Goal: Check status: Check status

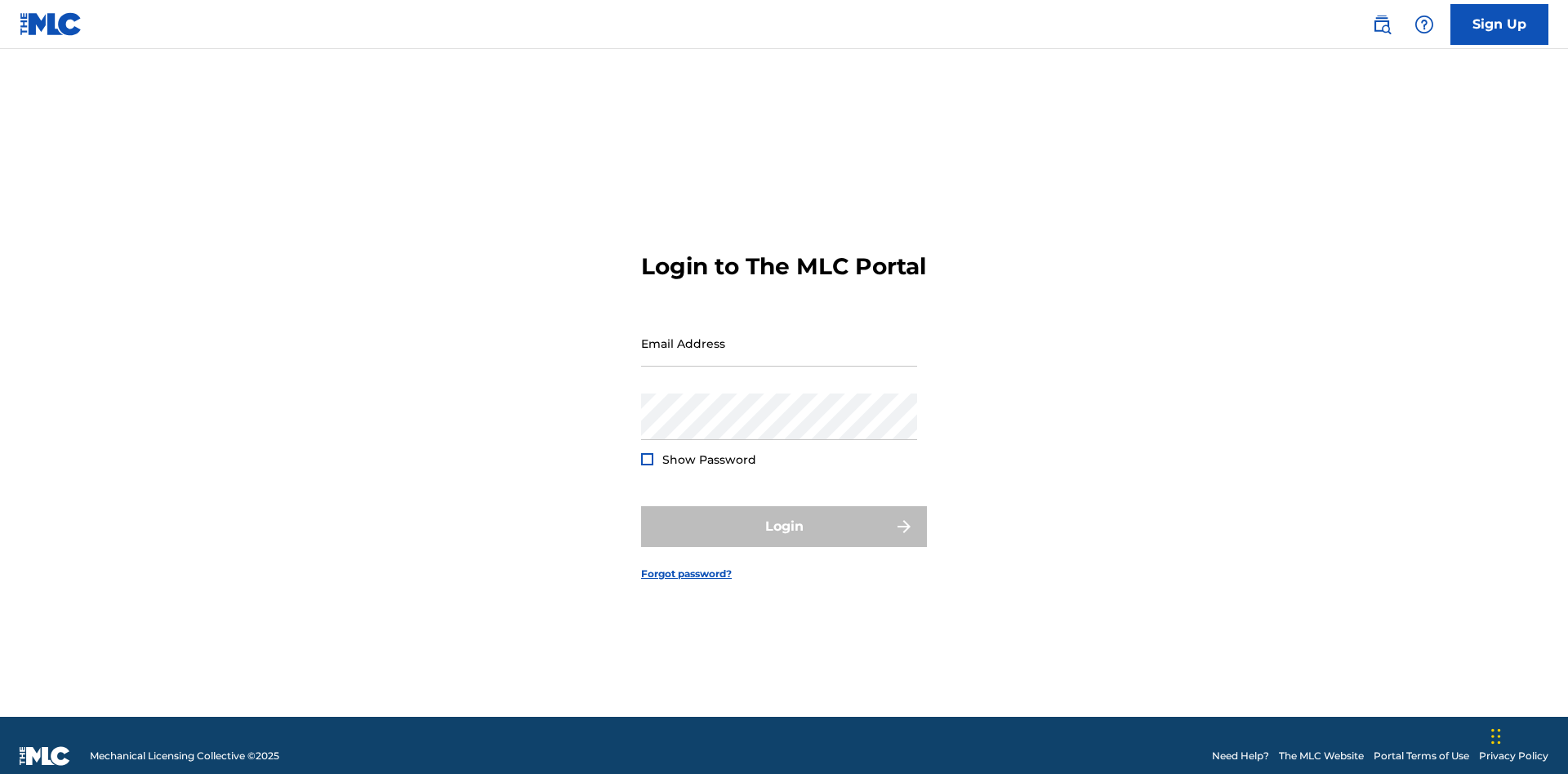
scroll to position [21, 0]
click at [779, 336] on input "Email Address" at bounding box center [779, 343] width 276 height 47
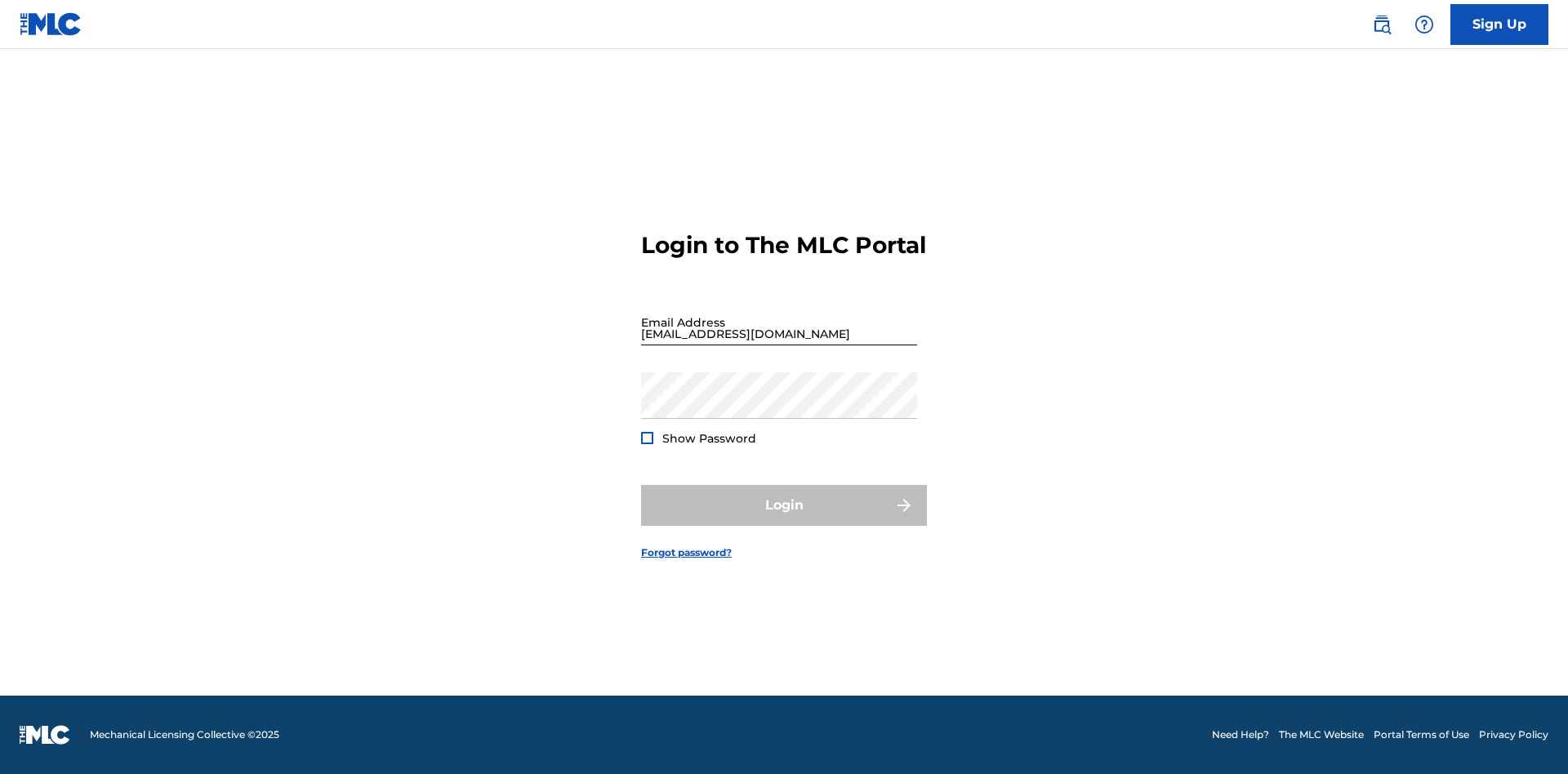
scroll to position [21, 0]
type input "[EMAIL_ADDRESS][DOMAIN_NAME]"
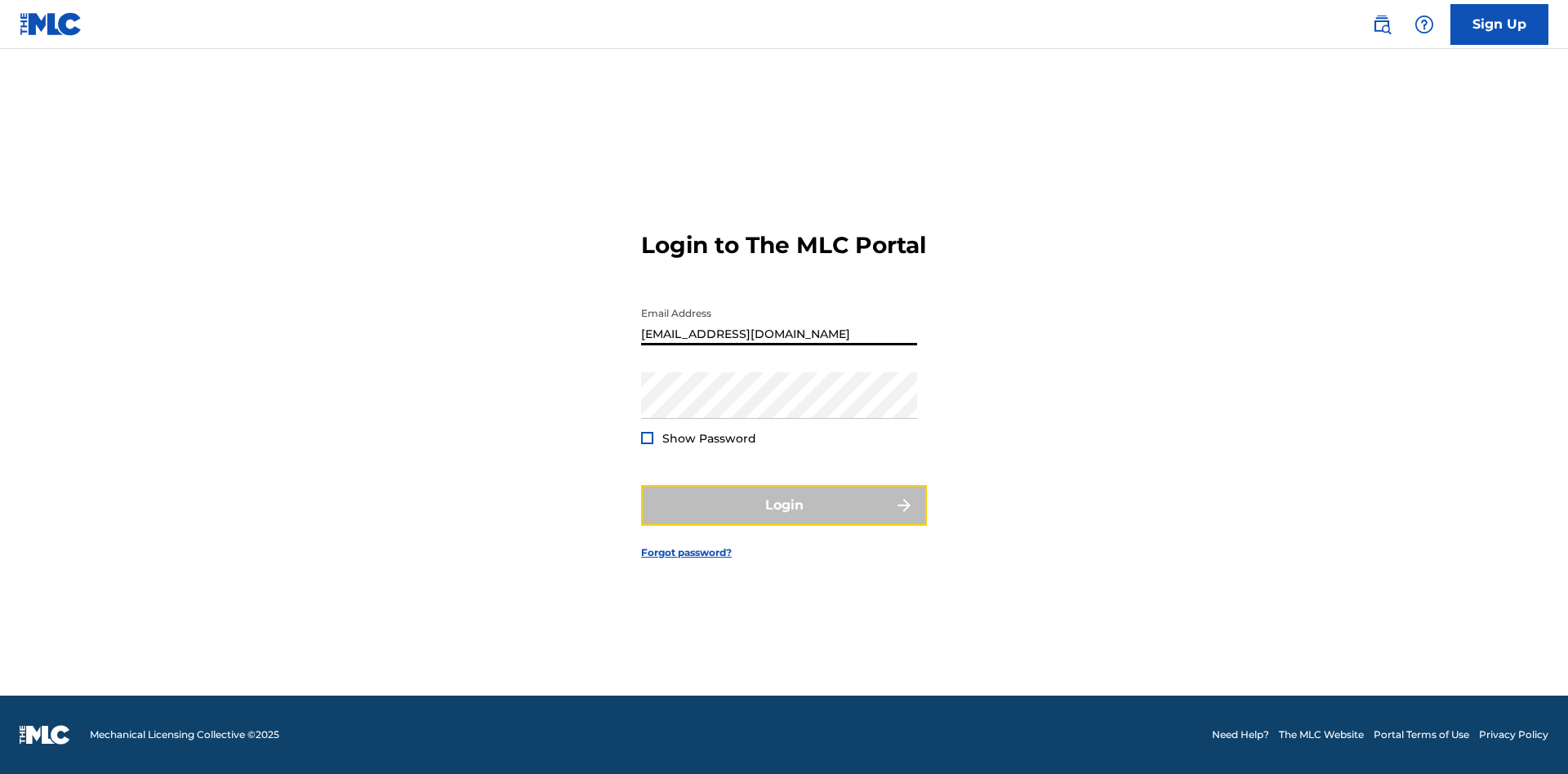
click at [784, 520] on button "Login" at bounding box center [784, 505] width 286 height 41
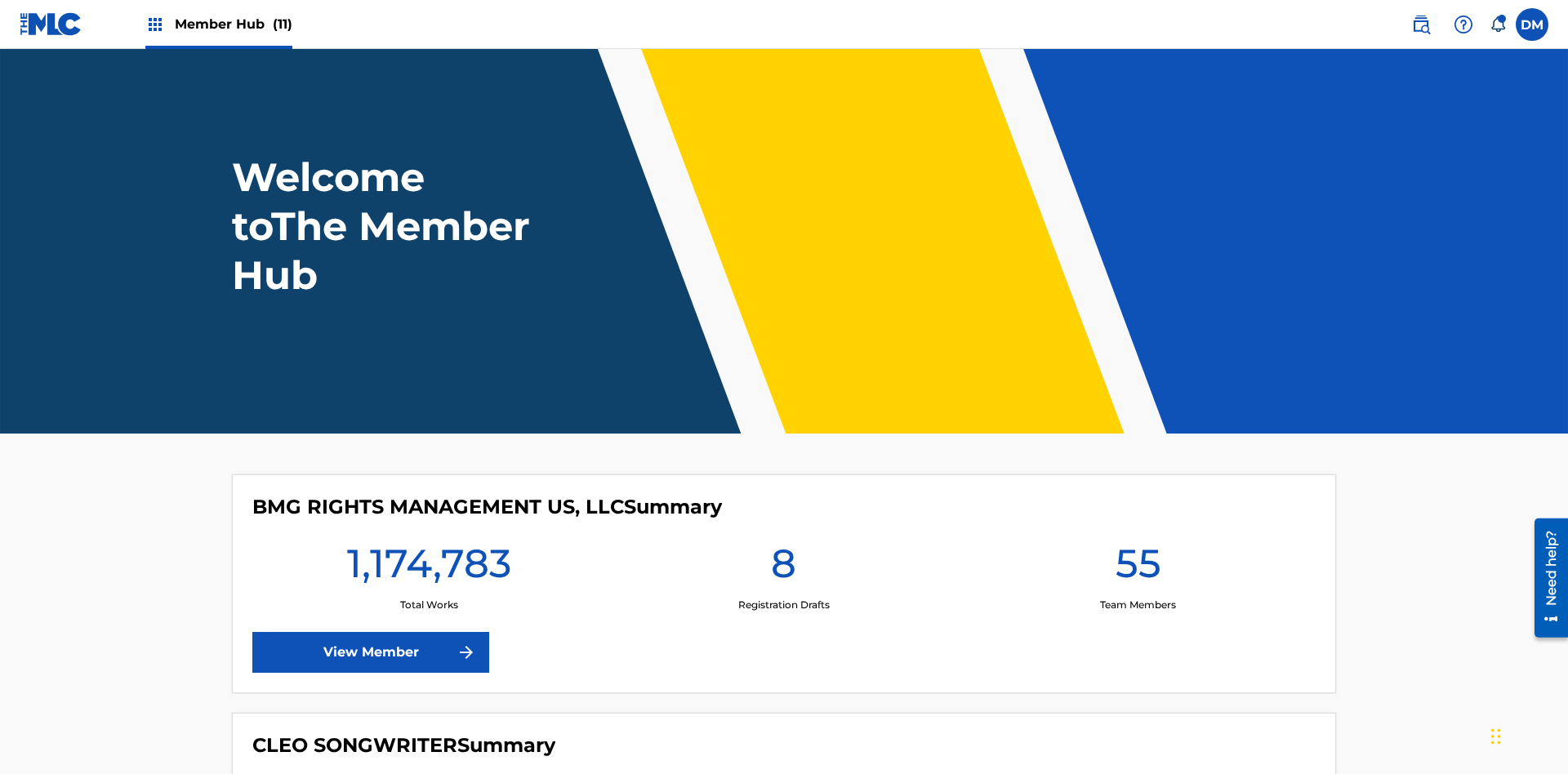
click at [232, 24] on span "Member Hub (11)" at bounding box center [233, 24] width 117 height 19
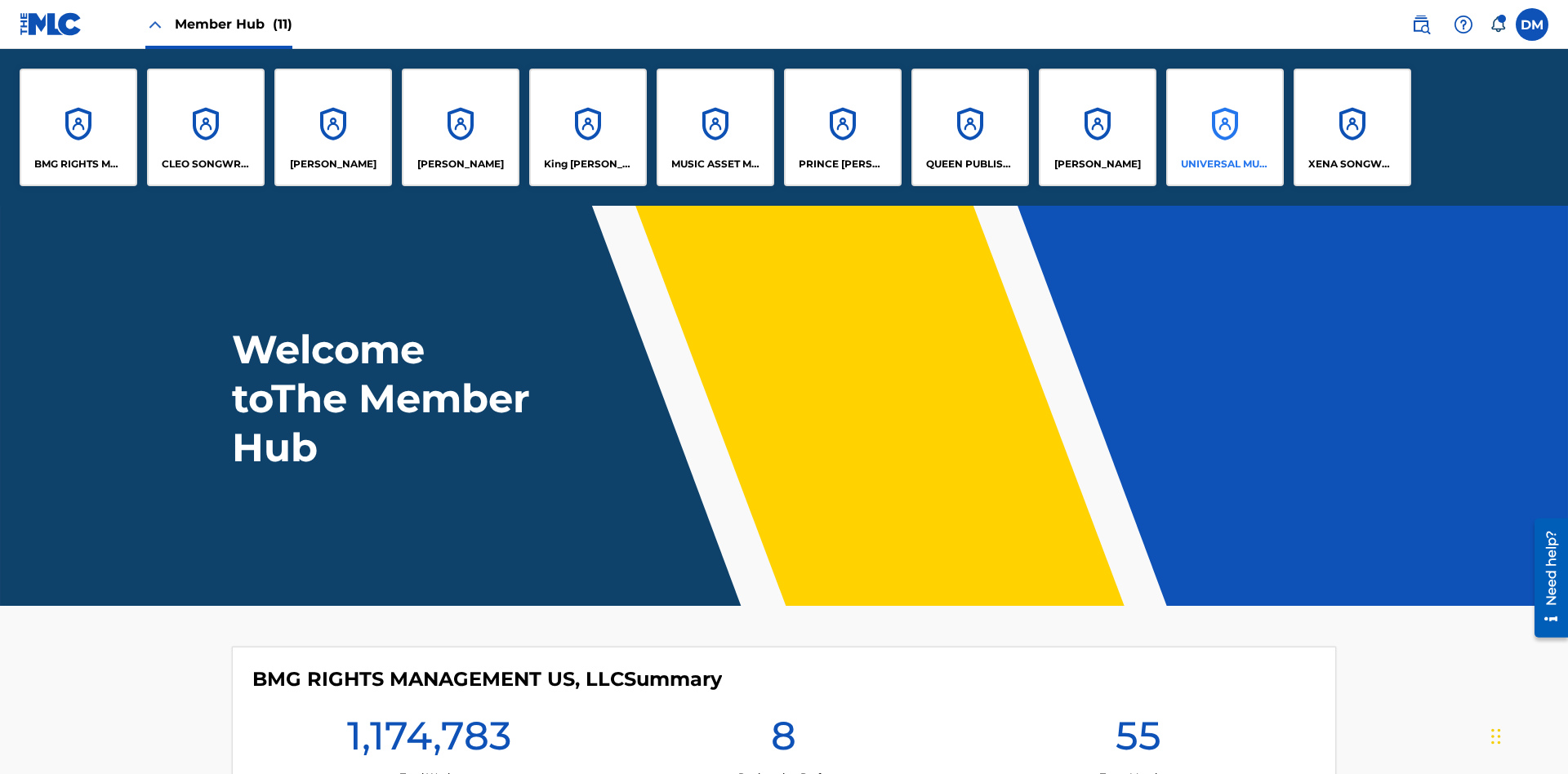
click at [1224, 164] on p "UNIVERSAL MUSIC PUB GROUP" at bounding box center [1225, 164] width 89 height 15
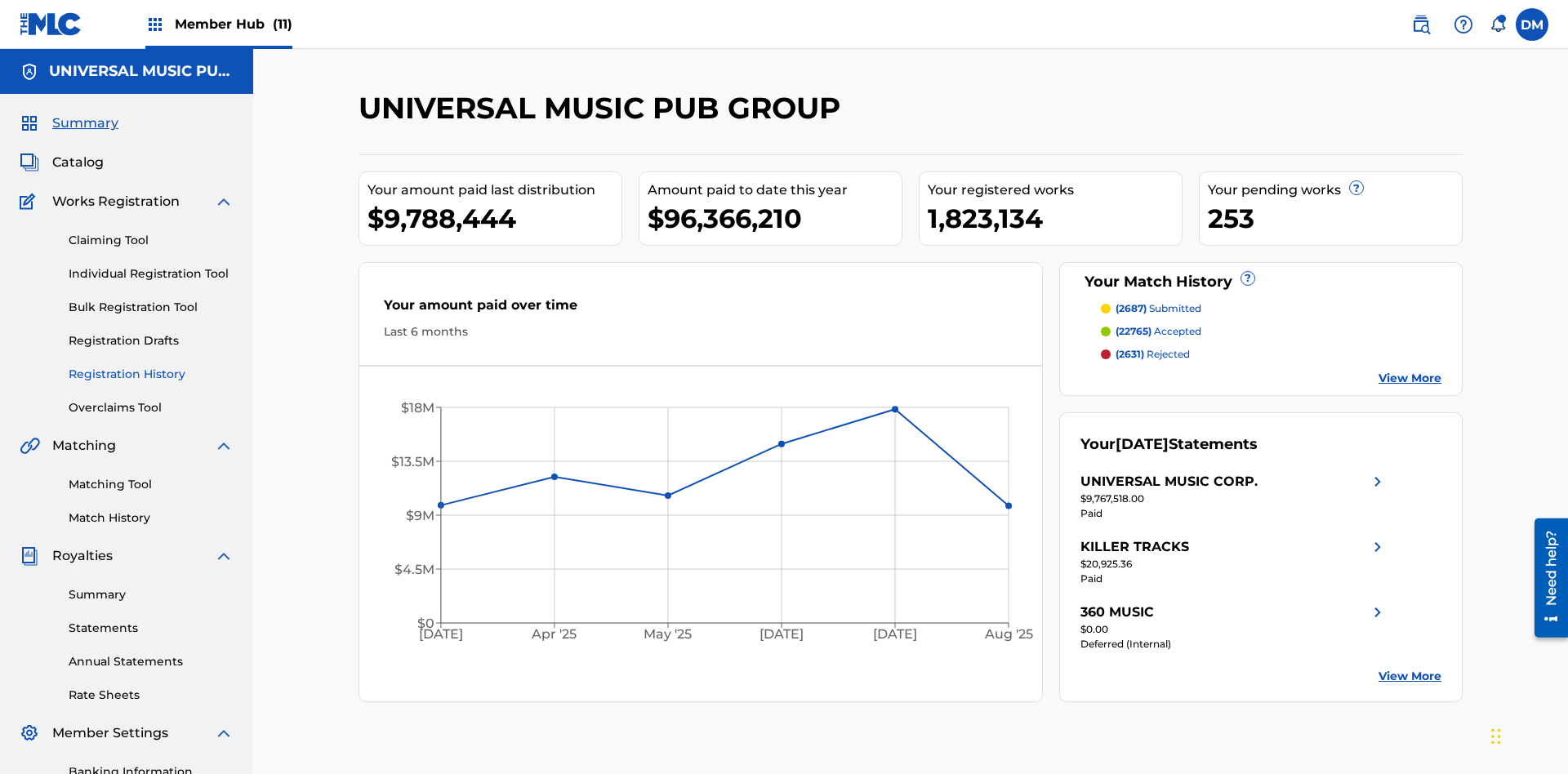
click at [151, 366] on link "Registration History" at bounding box center [151, 374] width 165 height 17
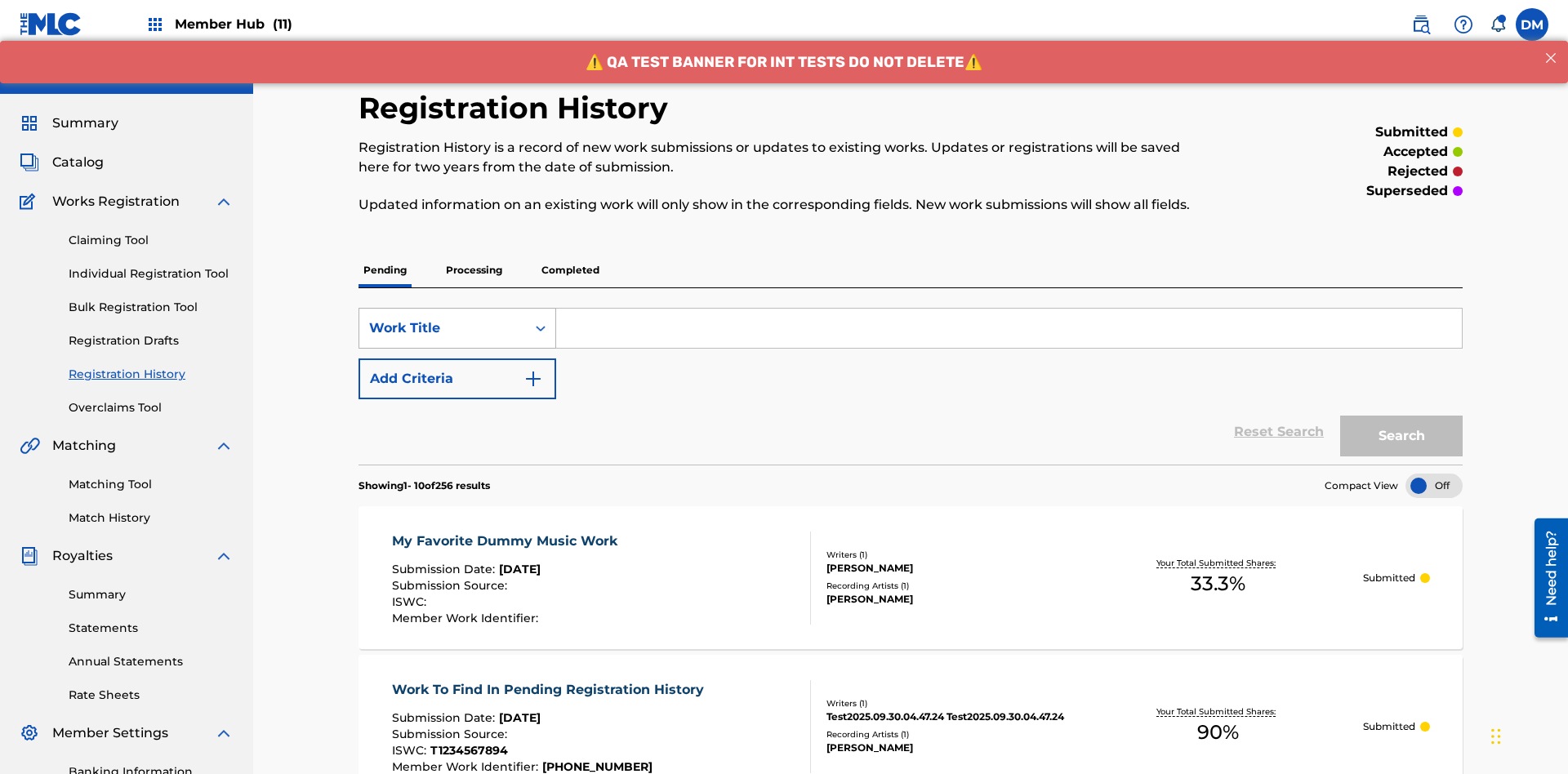
click at [443, 319] on div "Work Title" at bounding box center [443, 329] width 147 height 20
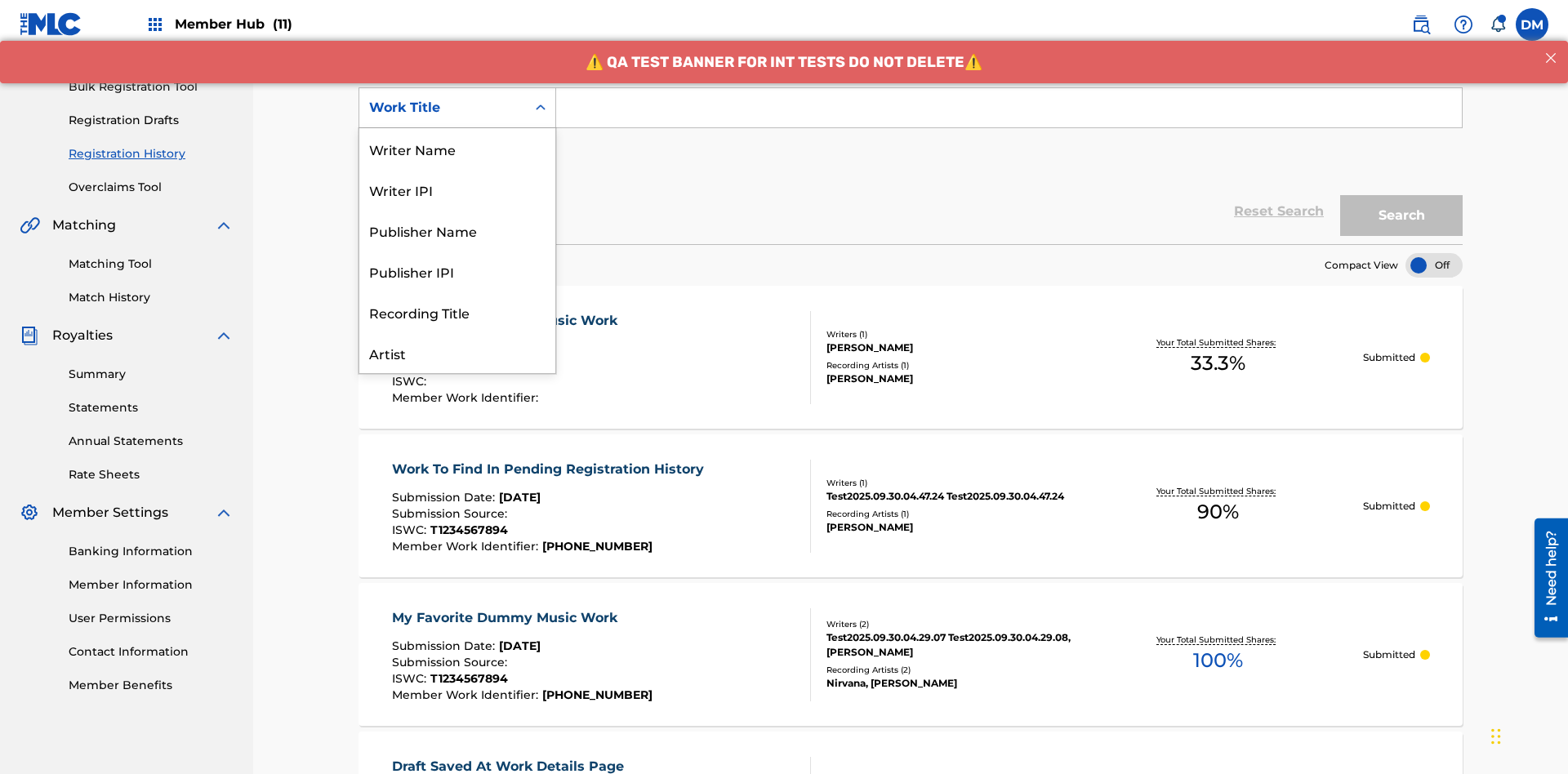
scroll to position [81, 0]
click at [457, 353] on div "Work Title" at bounding box center [457, 353] width 196 height 41
click at [457, 138] on button "Add Criteria" at bounding box center [457, 158] width 198 height 41
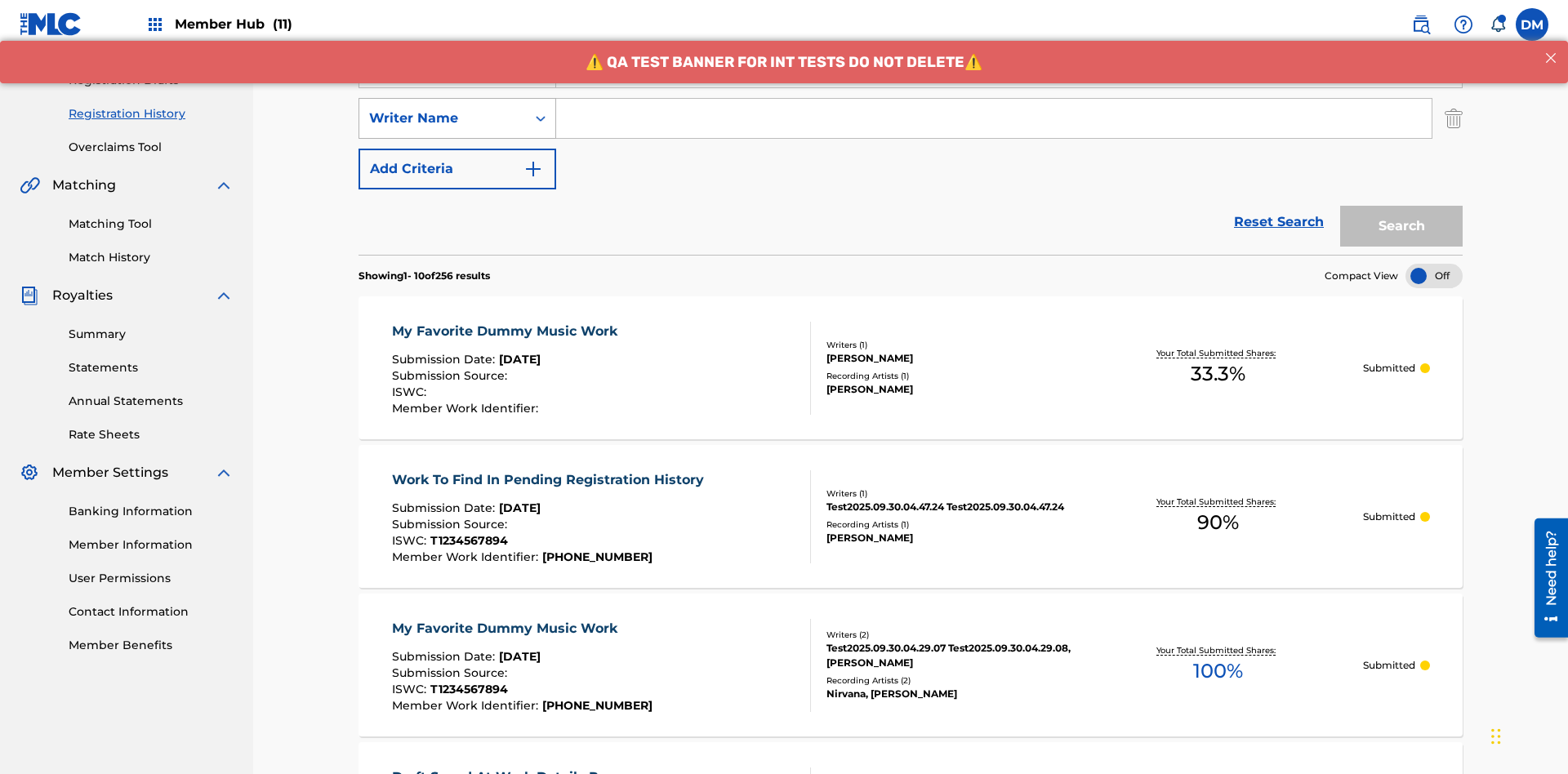
click at [443, 108] on div "Writer Name" at bounding box center [443, 118] width 147 height 20
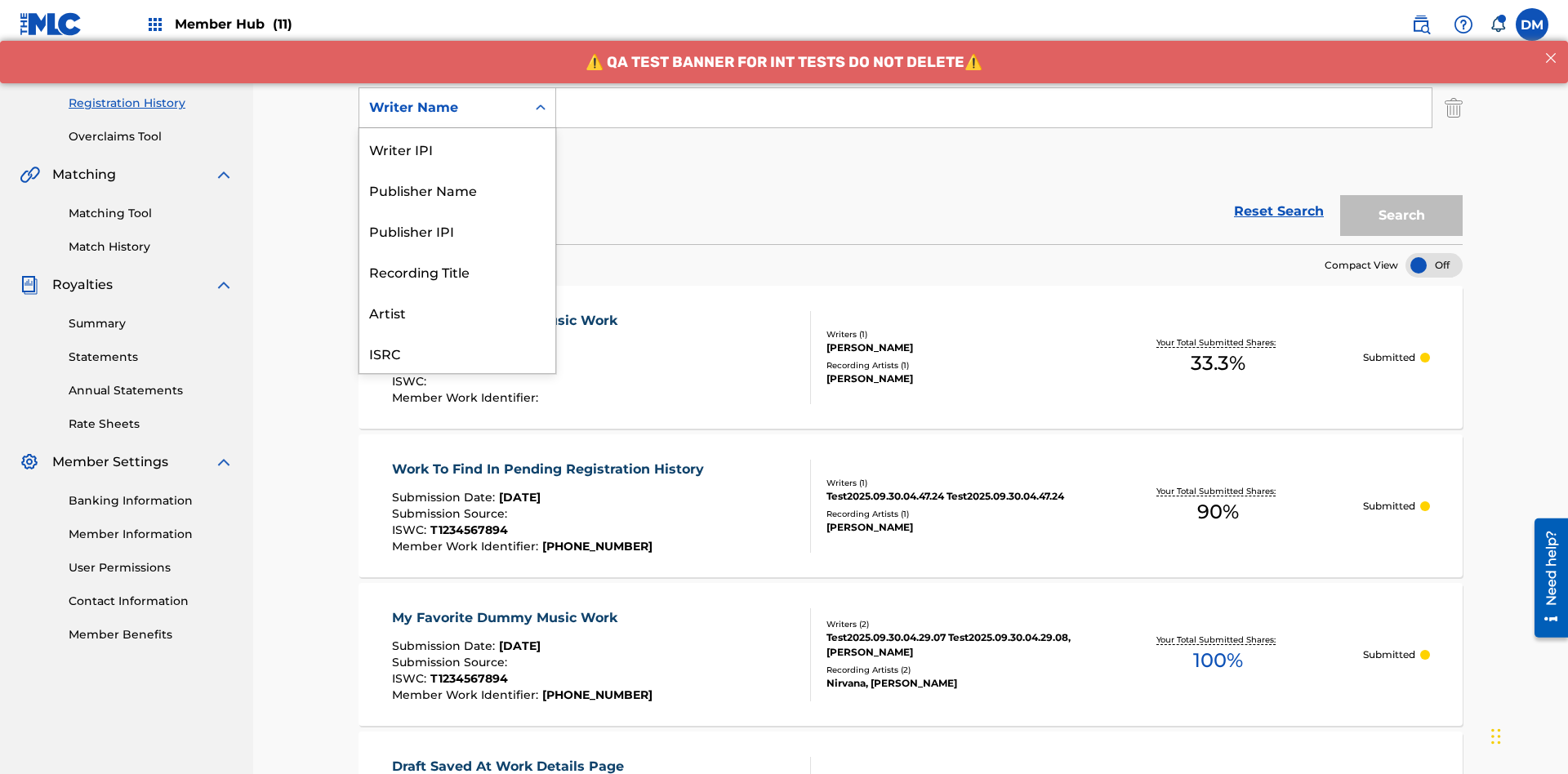
scroll to position [41, 0]
click at [457, 231] on div "Recording Title" at bounding box center [457, 230] width 196 height 41
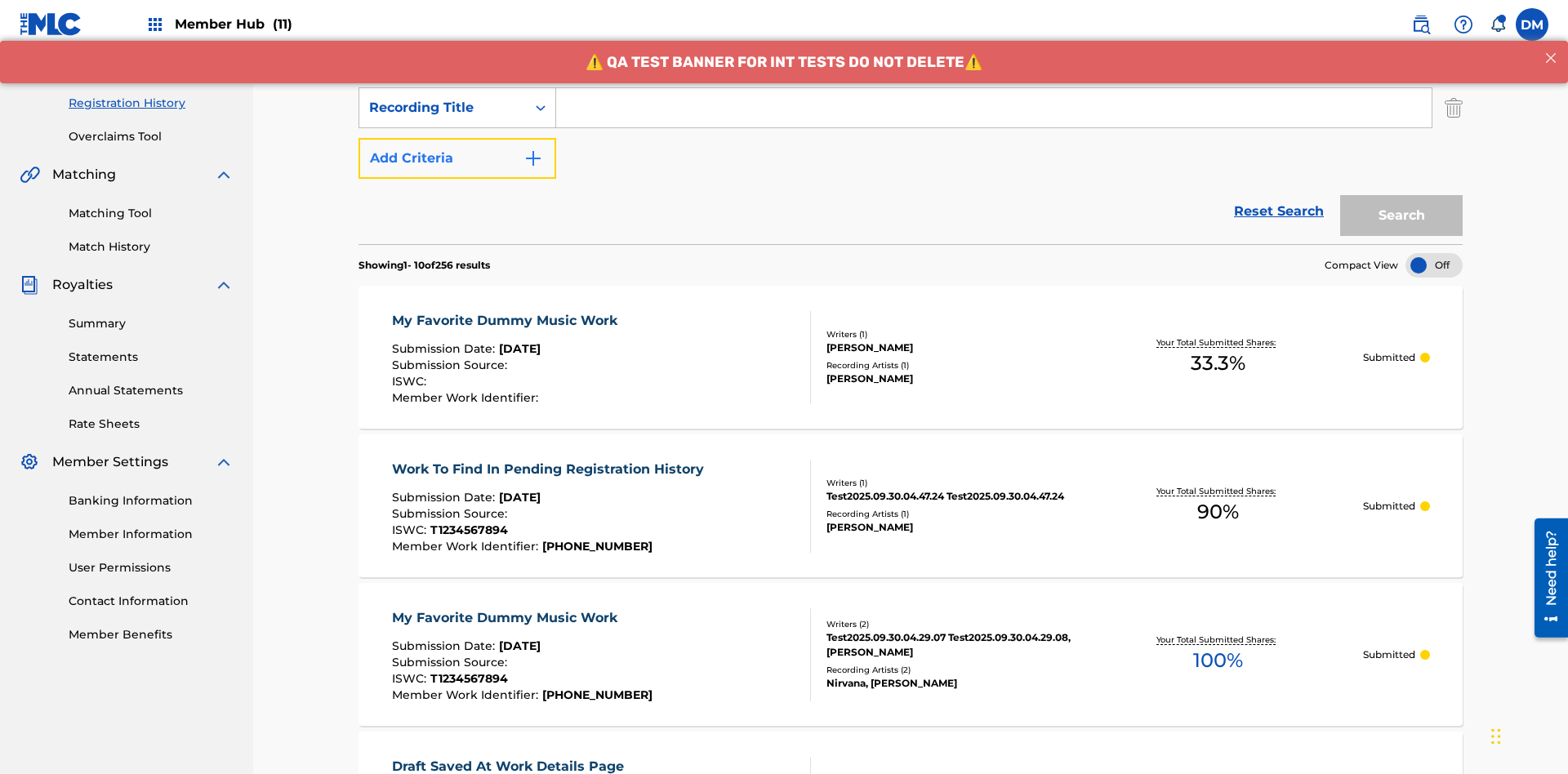
click at [457, 138] on button "Add Criteria" at bounding box center [457, 158] width 198 height 41
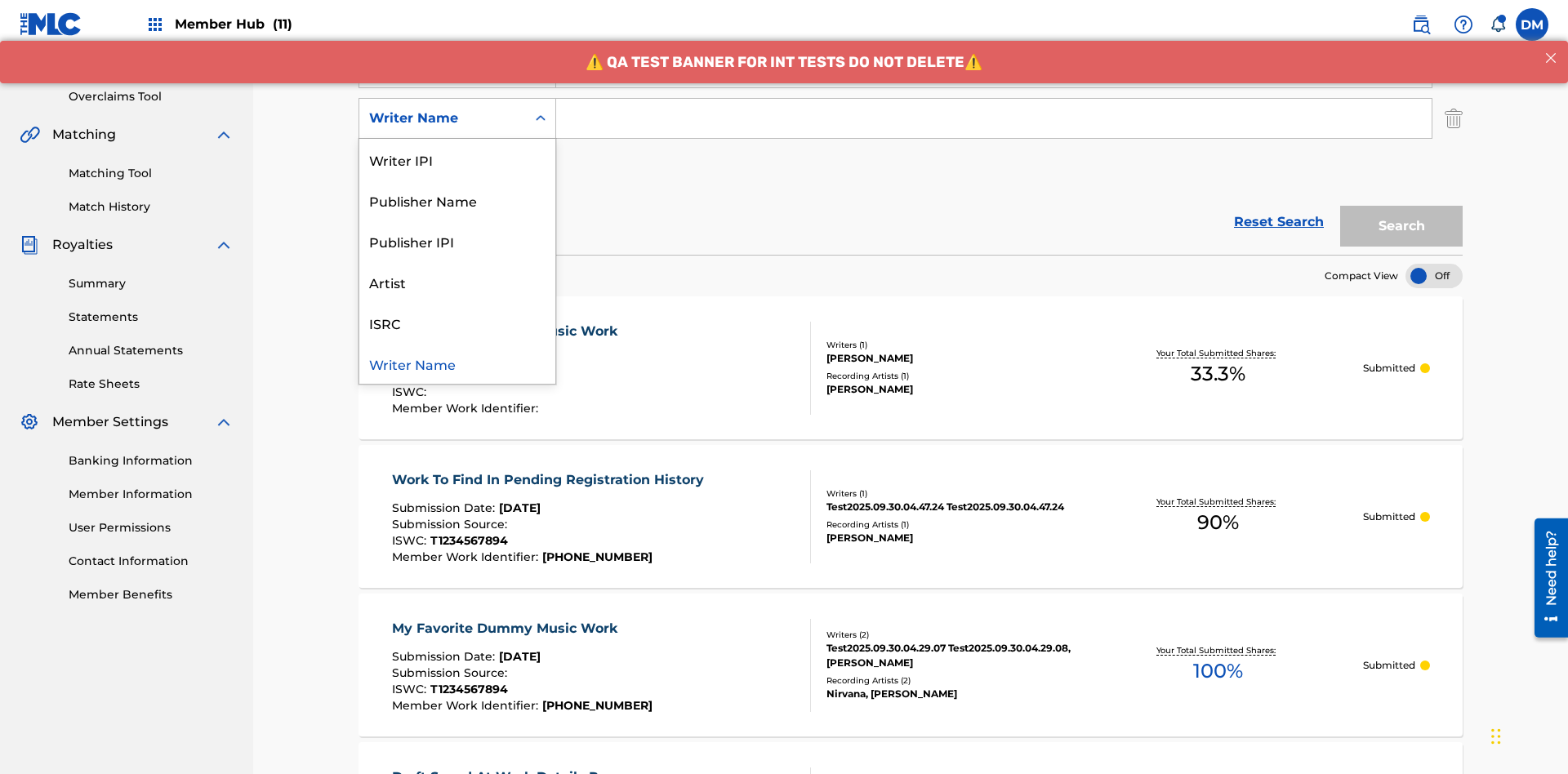
scroll to position [322, 0]
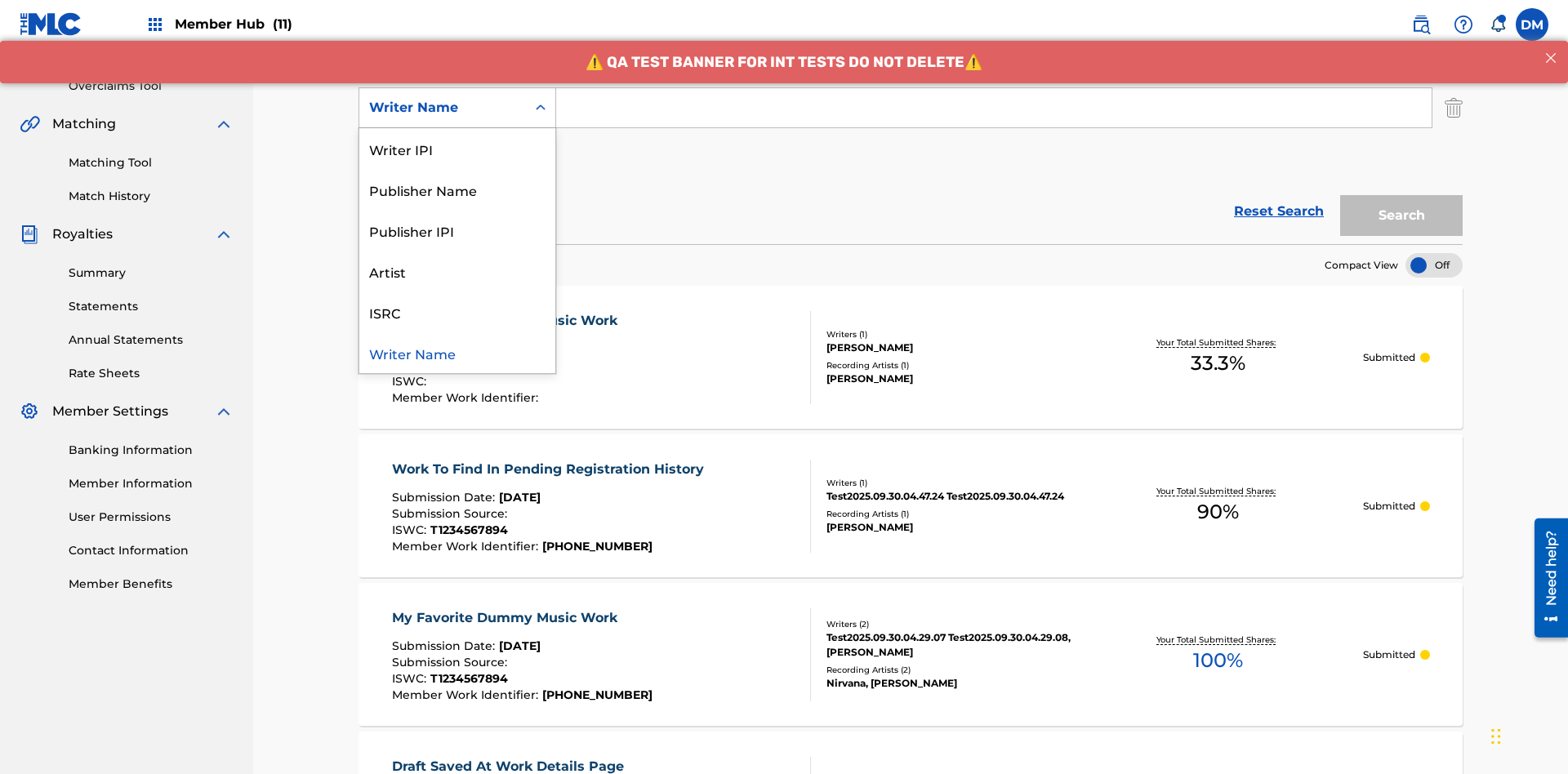
click at [457, 312] on div "ISRC" at bounding box center [457, 312] width 196 height 41
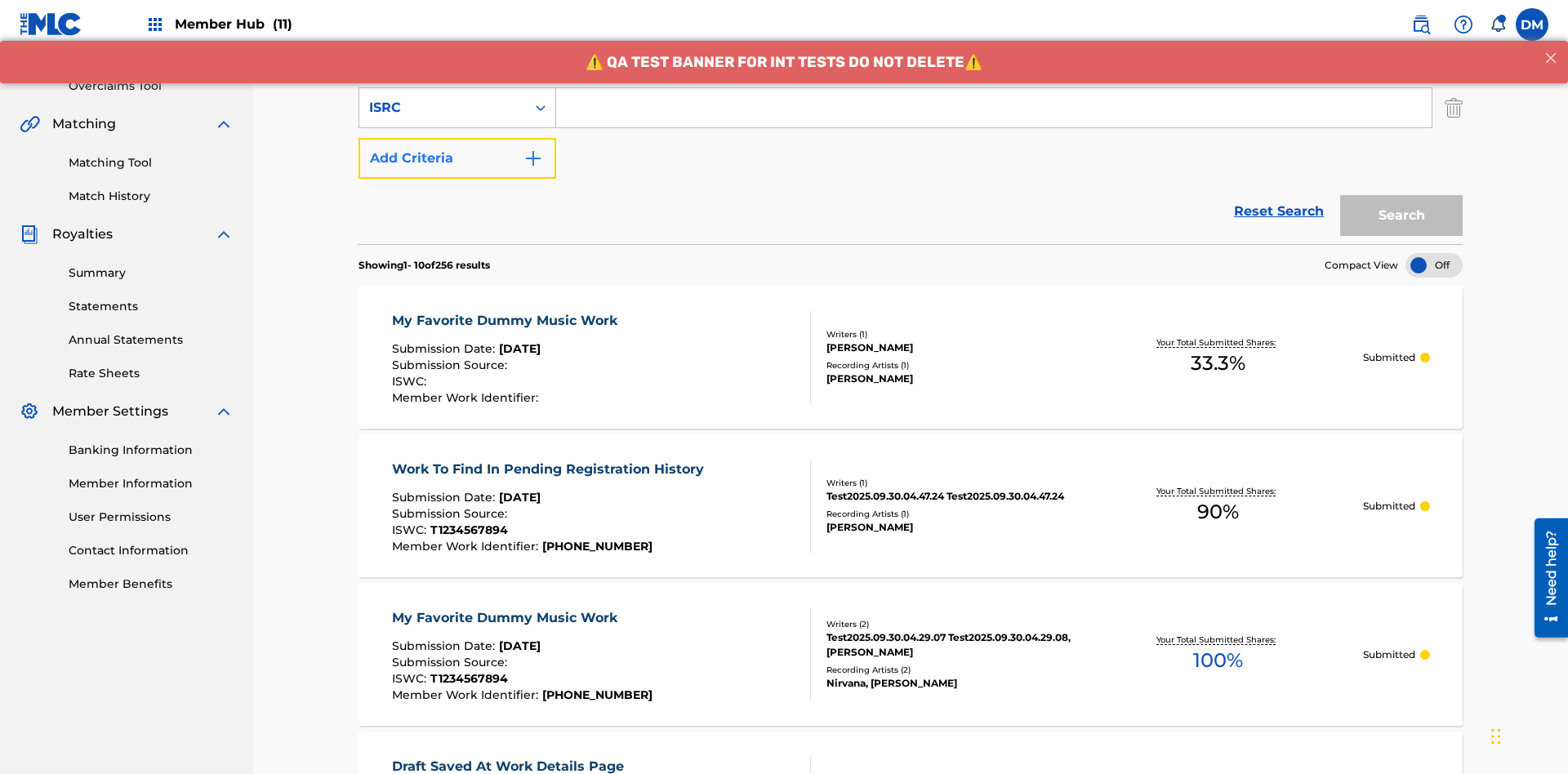
click at [457, 138] on button "Add Criteria" at bounding box center [457, 158] width 198 height 41
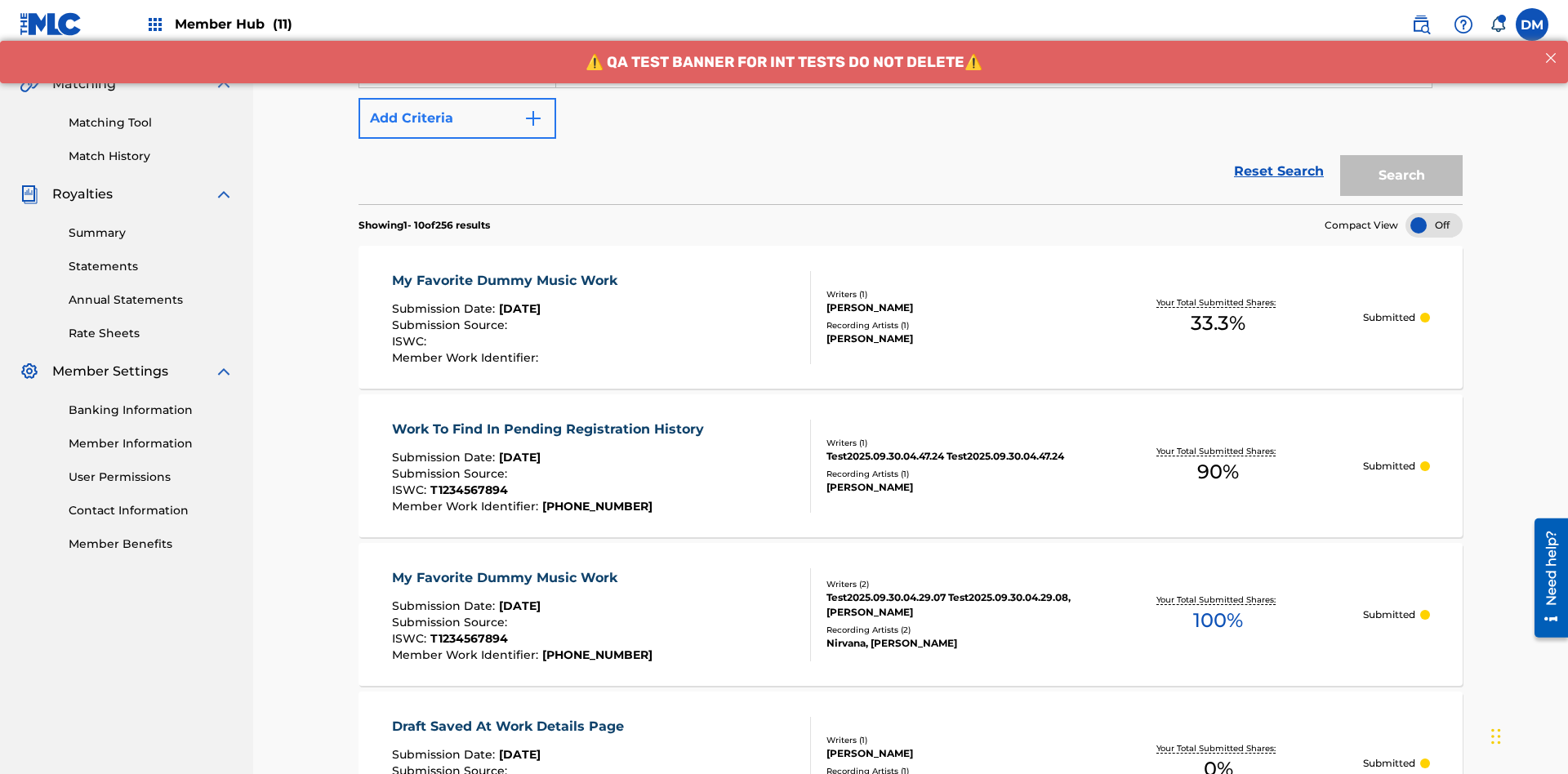
scroll to position [373, 0]
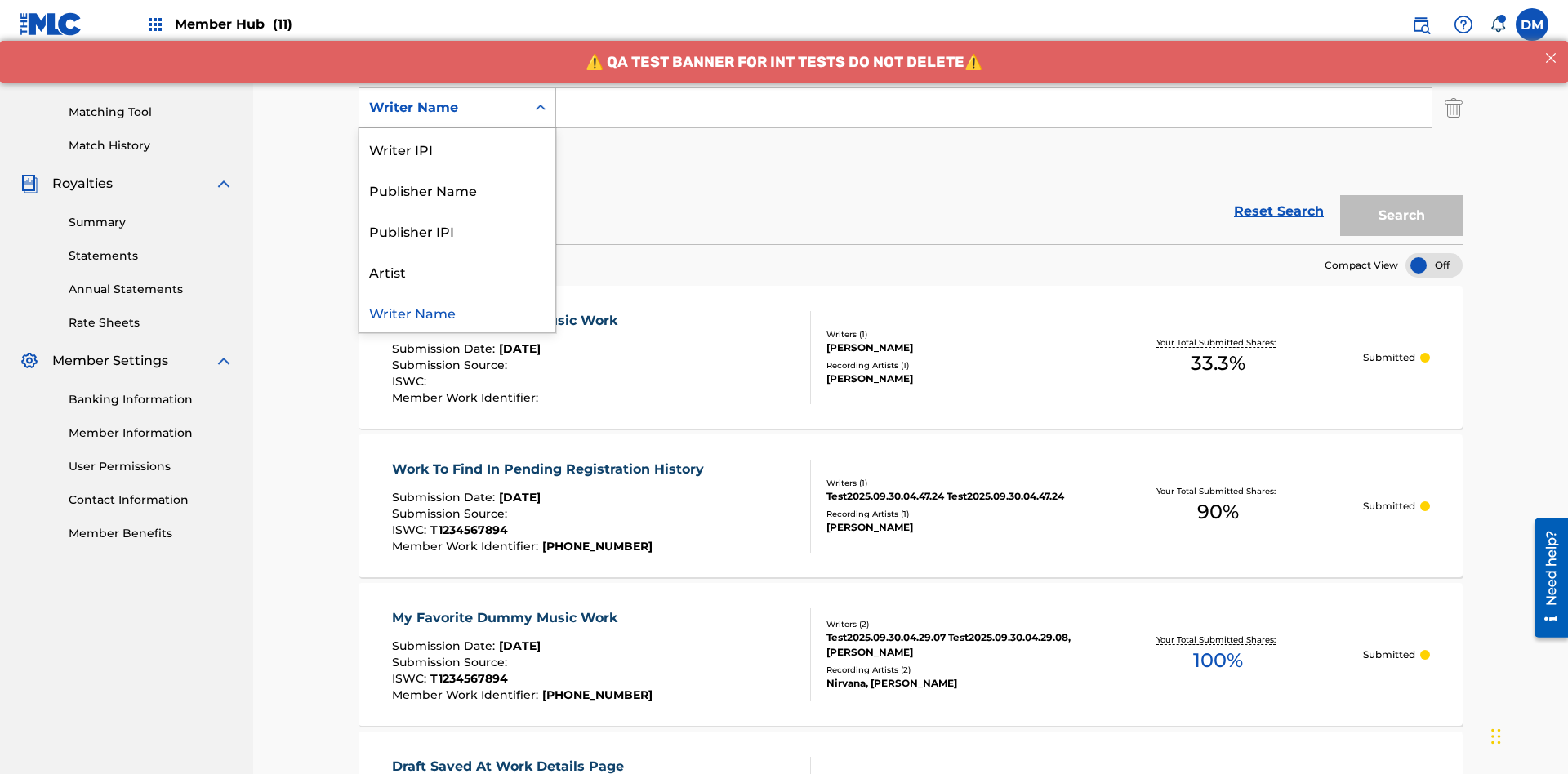
click at [457, 312] on div "Writer Name" at bounding box center [457, 312] width 196 height 41
click at [457, 138] on button "Add Criteria" at bounding box center [457, 158] width 198 height 41
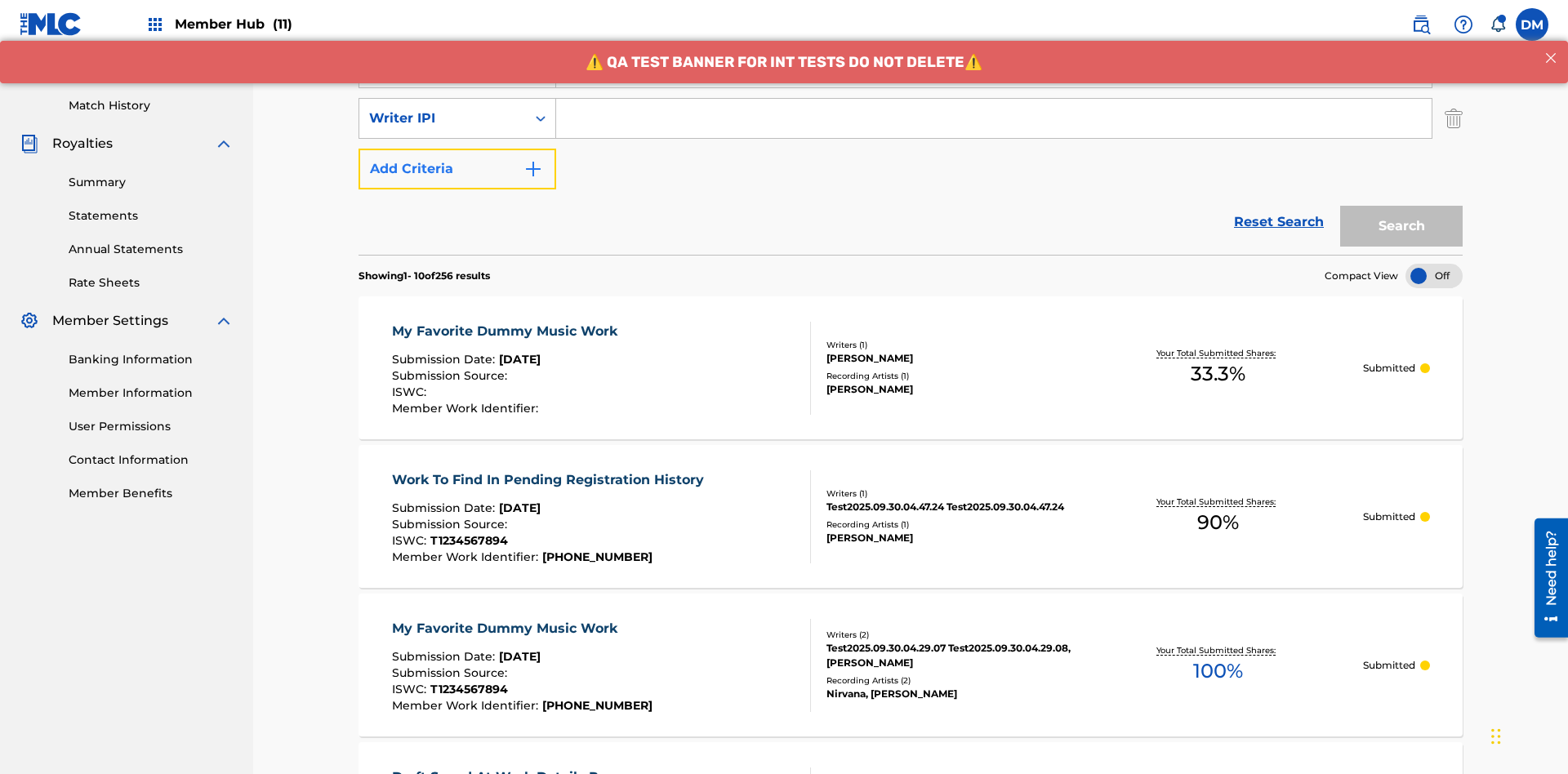
scroll to position [423, 0]
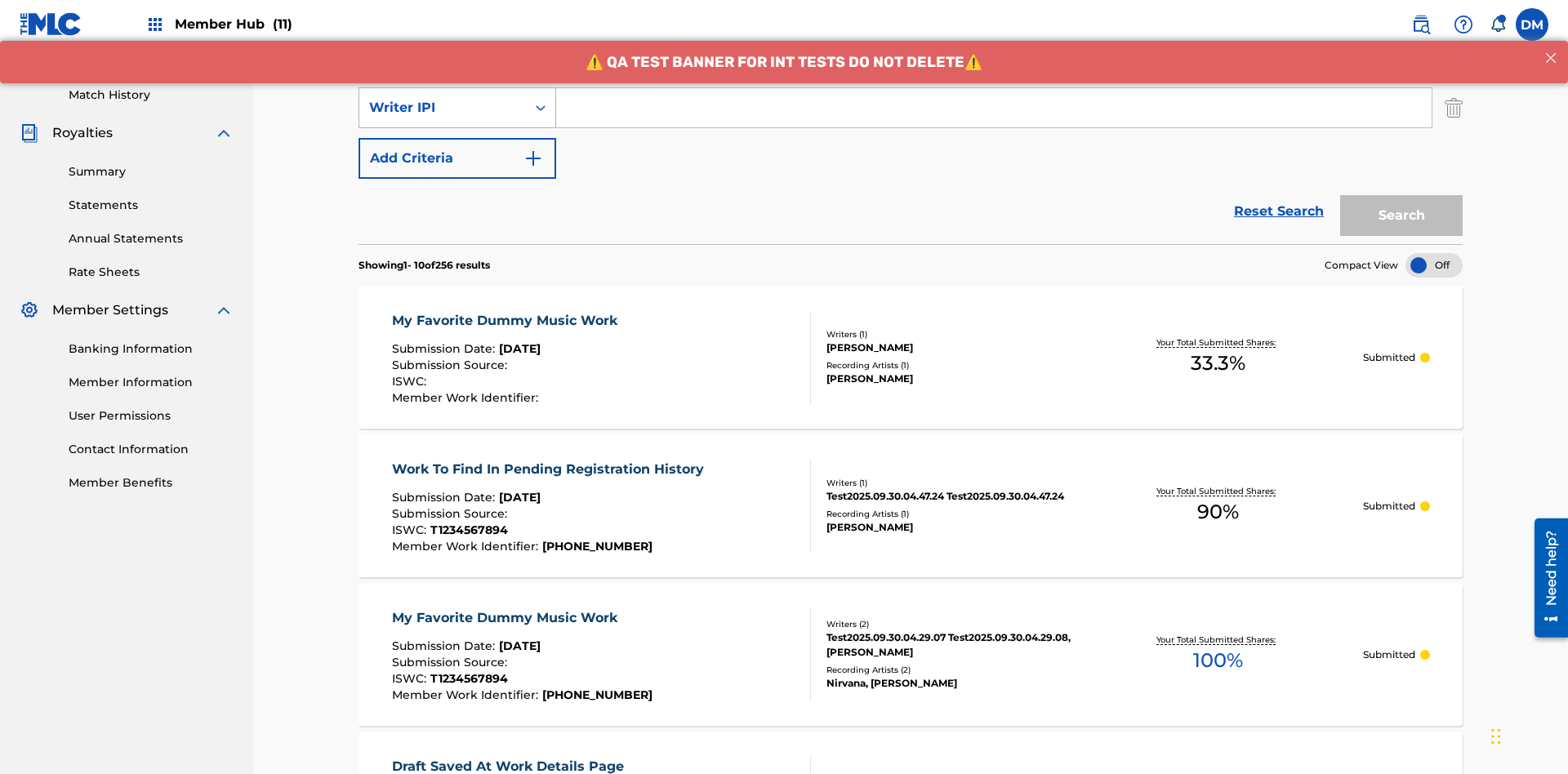
click at [443, 108] on div "Writer IPI" at bounding box center [443, 108] width 147 height 20
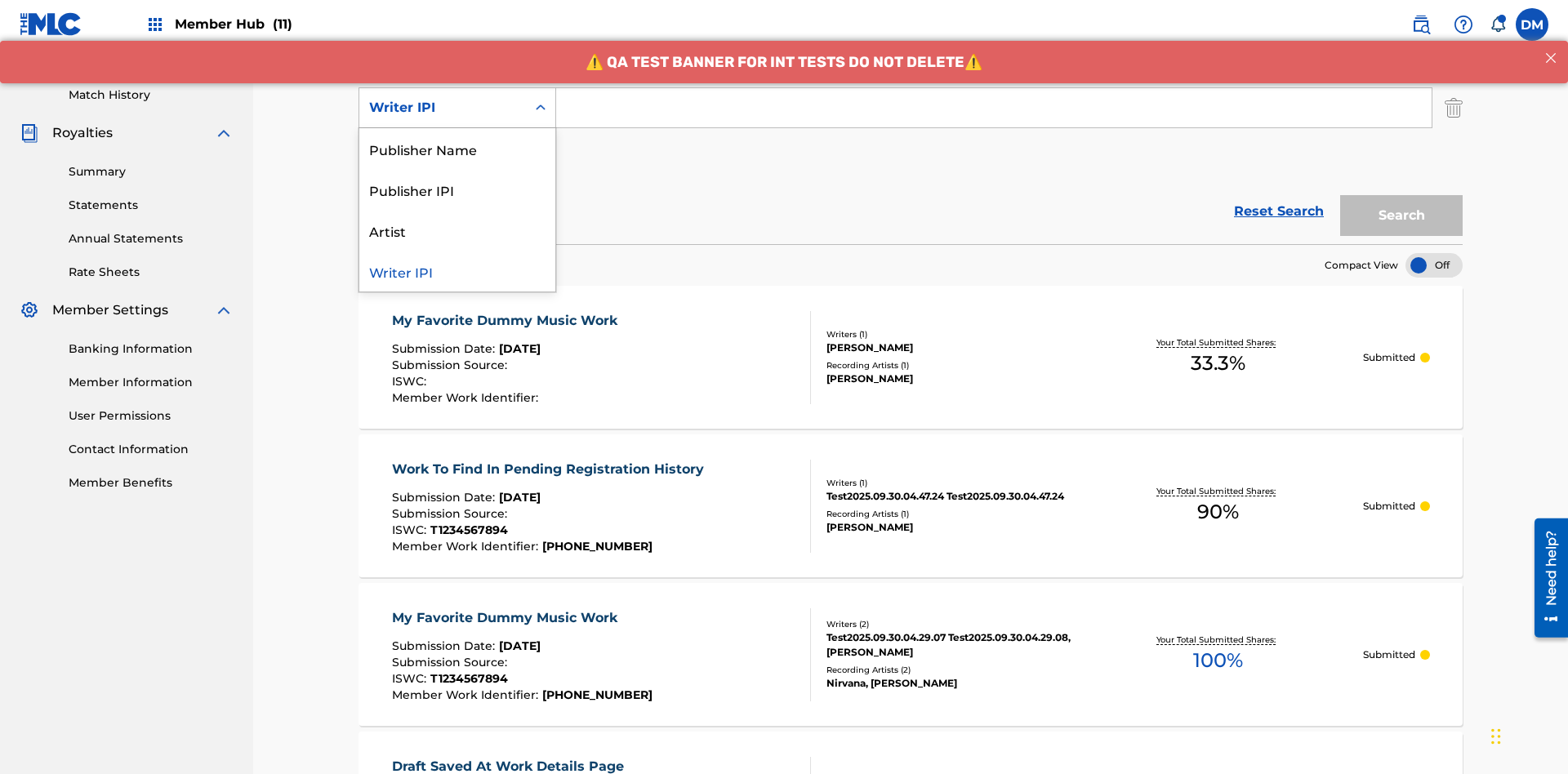
click at [457, 149] on div "Publisher Name" at bounding box center [457, 148] width 196 height 41
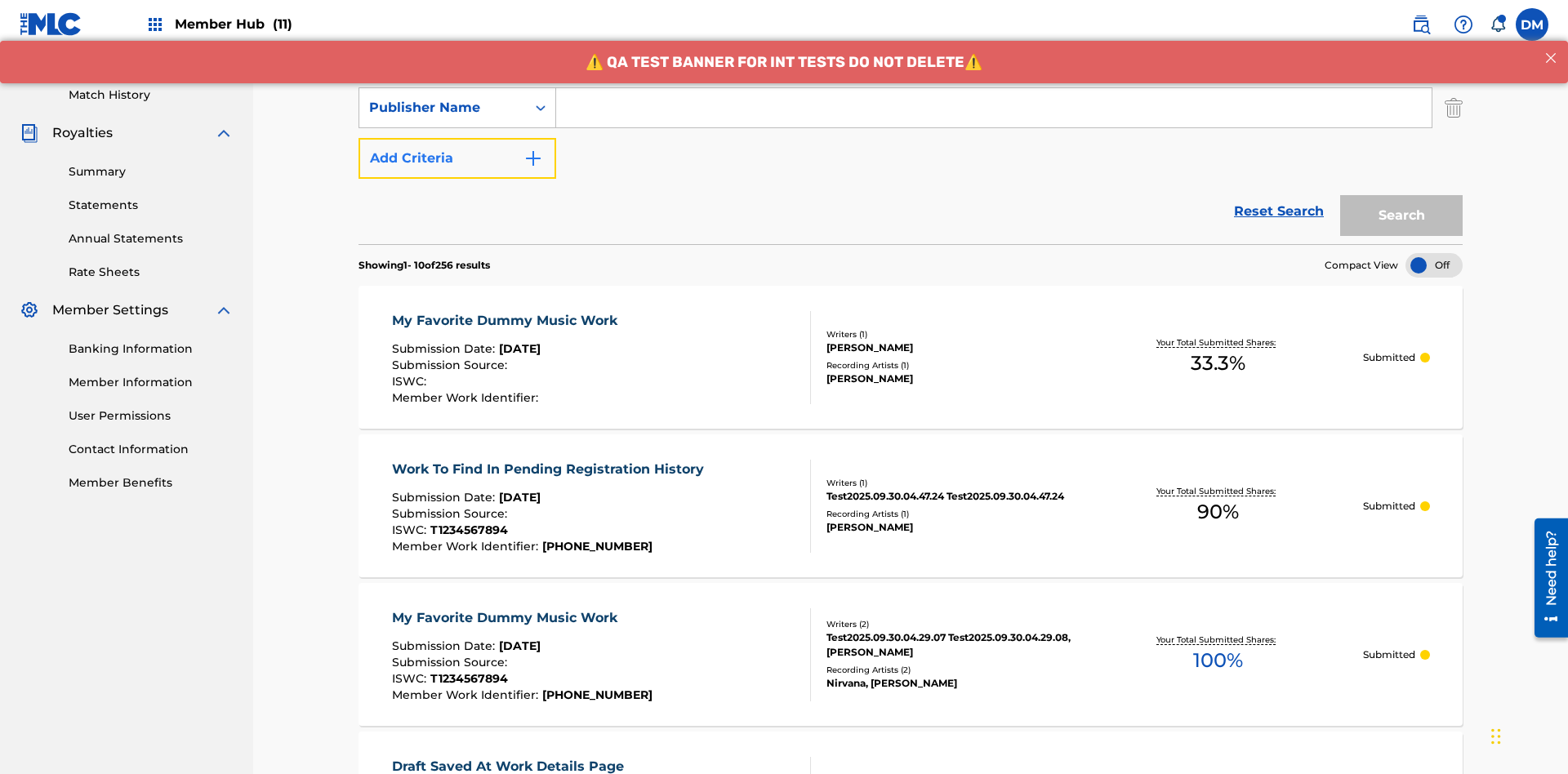
click at [457, 138] on button "Add Criteria" at bounding box center [457, 158] width 198 height 41
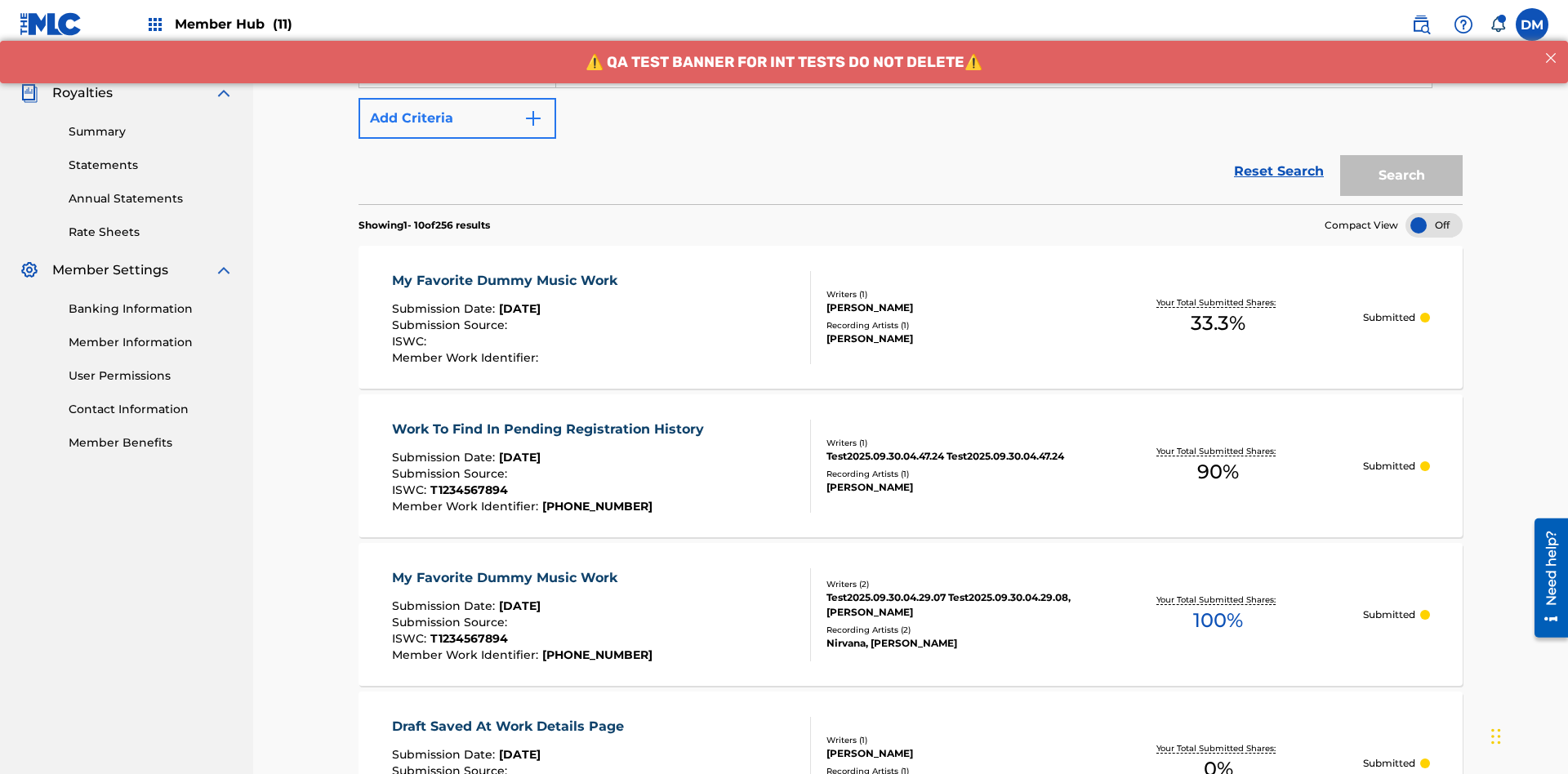
scroll to position [474, 0]
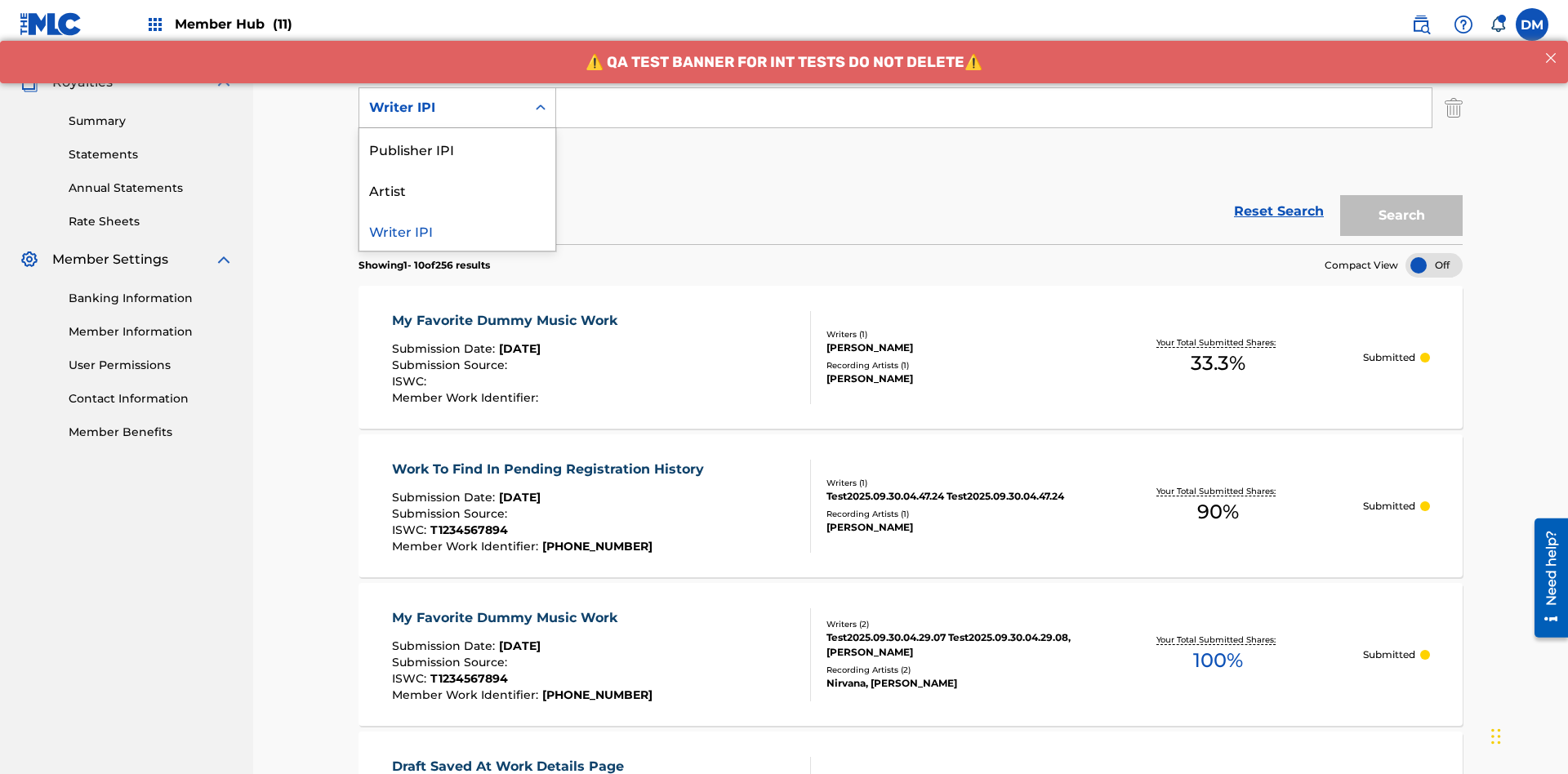
click at [457, 149] on div "Publisher IPI" at bounding box center [457, 148] width 196 height 41
click at [457, 138] on button "Add Criteria" at bounding box center [457, 158] width 198 height 41
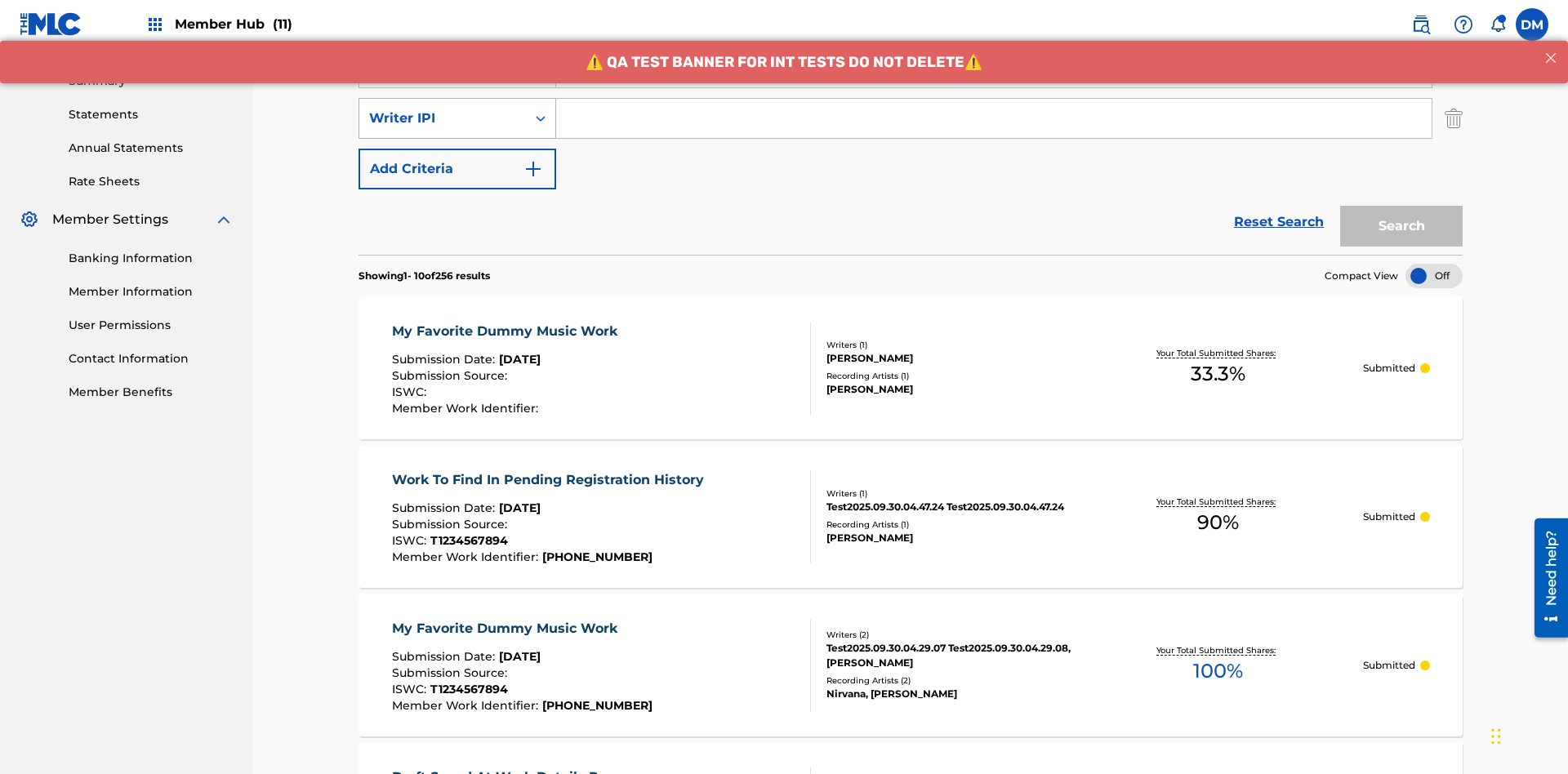
click at [443, 108] on div "Writer IPI" at bounding box center [443, 118] width 147 height 20
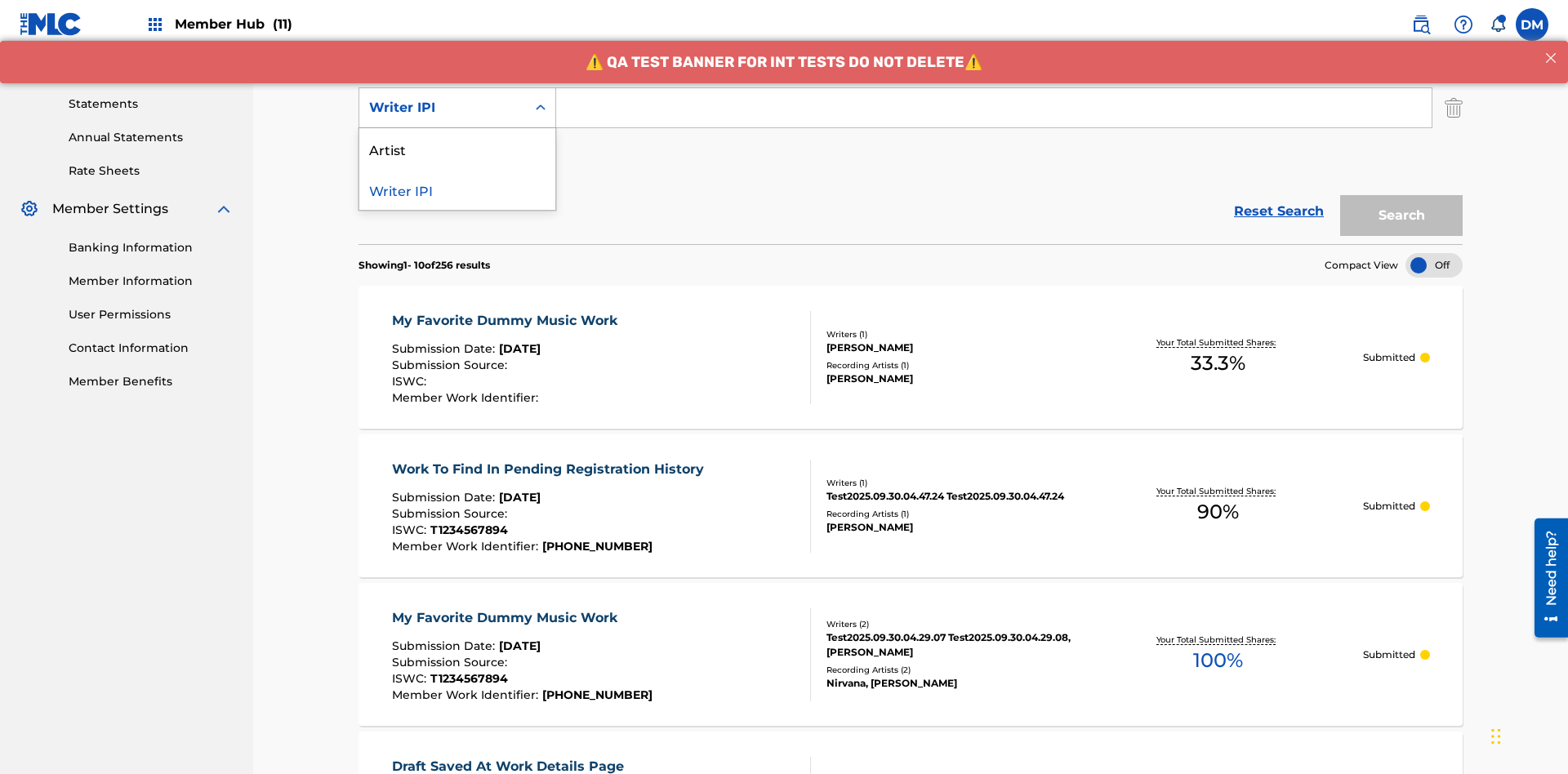
click at [457, 149] on div "Artist" at bounding box center [457, 148] width 196 height 41
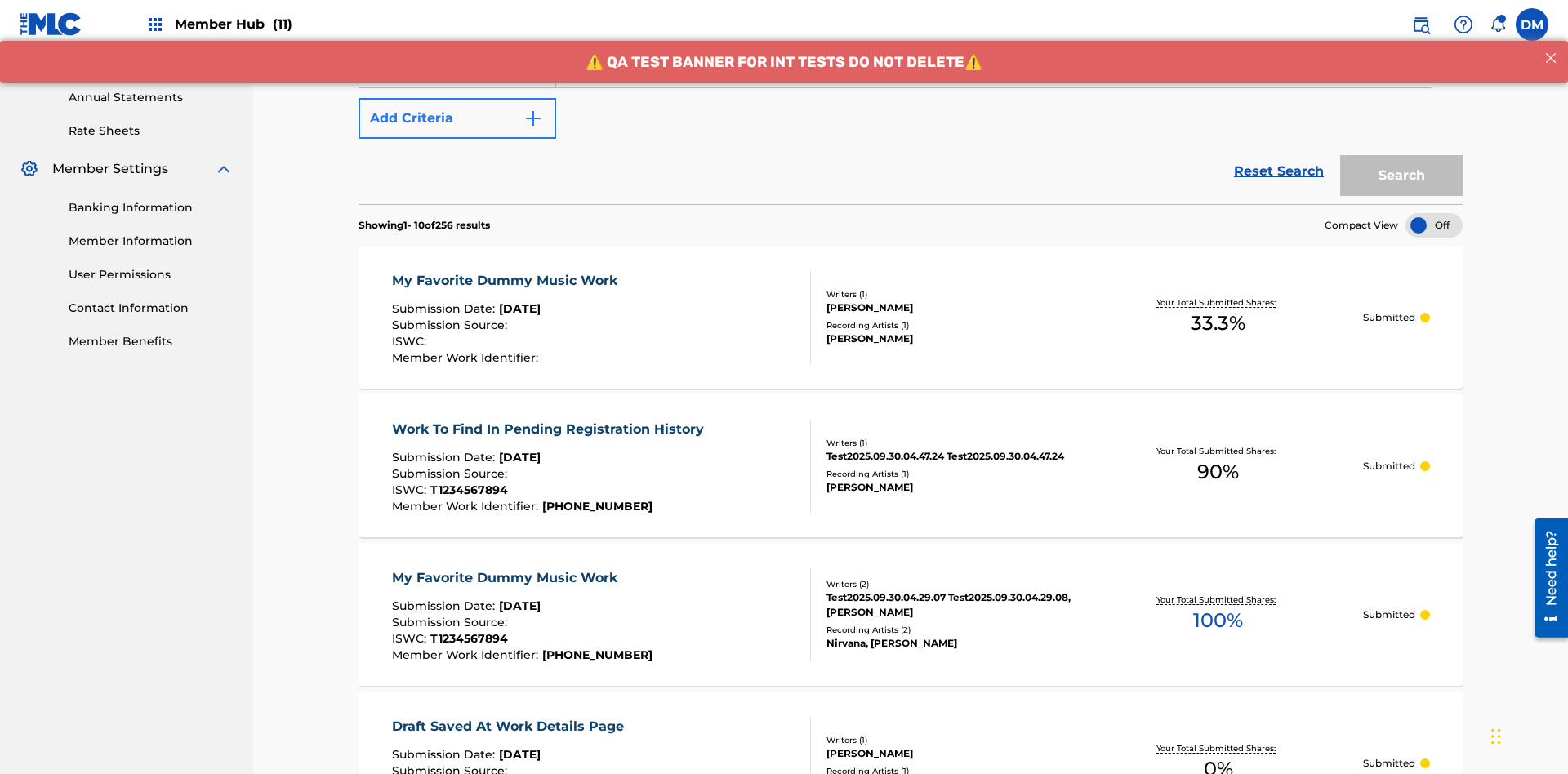
click at [457, 118] on button "Add Criteria" at bounding box center [457, 118] width 198 height 41
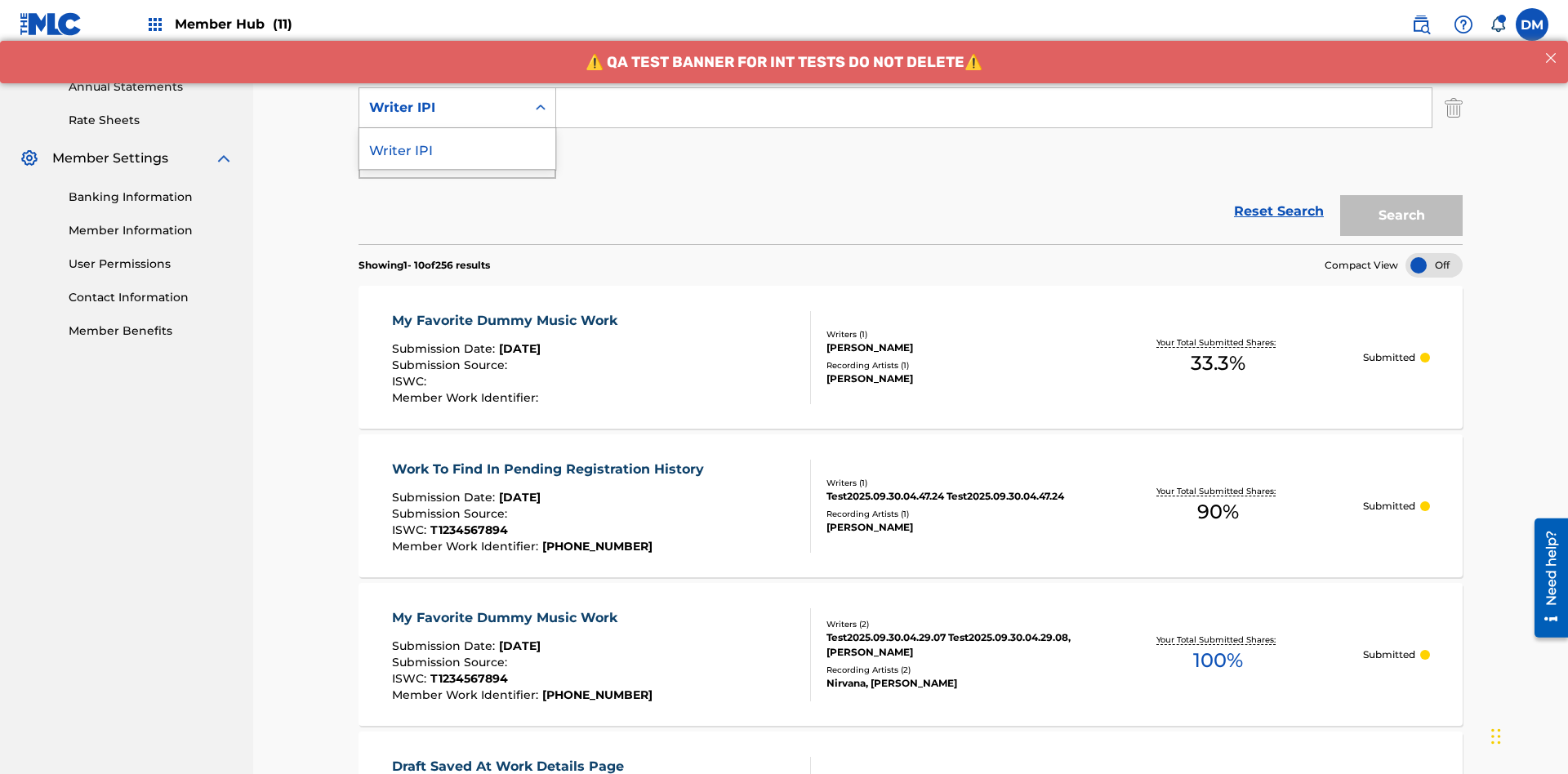
click at [457, 149] on div "Writer IPI" at bounding box center [457, 148] width 196 height 41
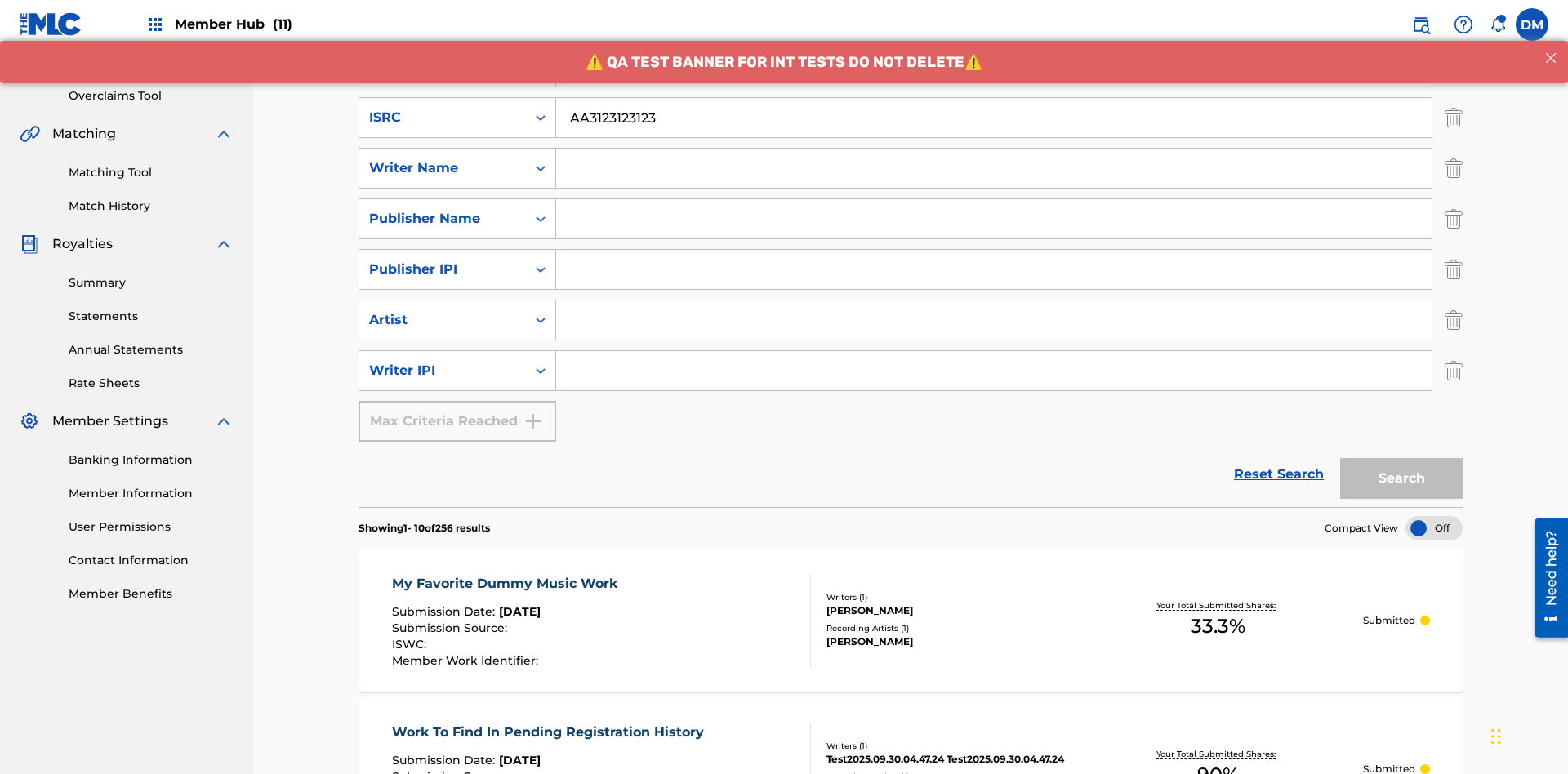
type input "AA3123123123"
click at [1008, 36] on input "Search Form" at bounding box center [1009, 16] width 906 height 39
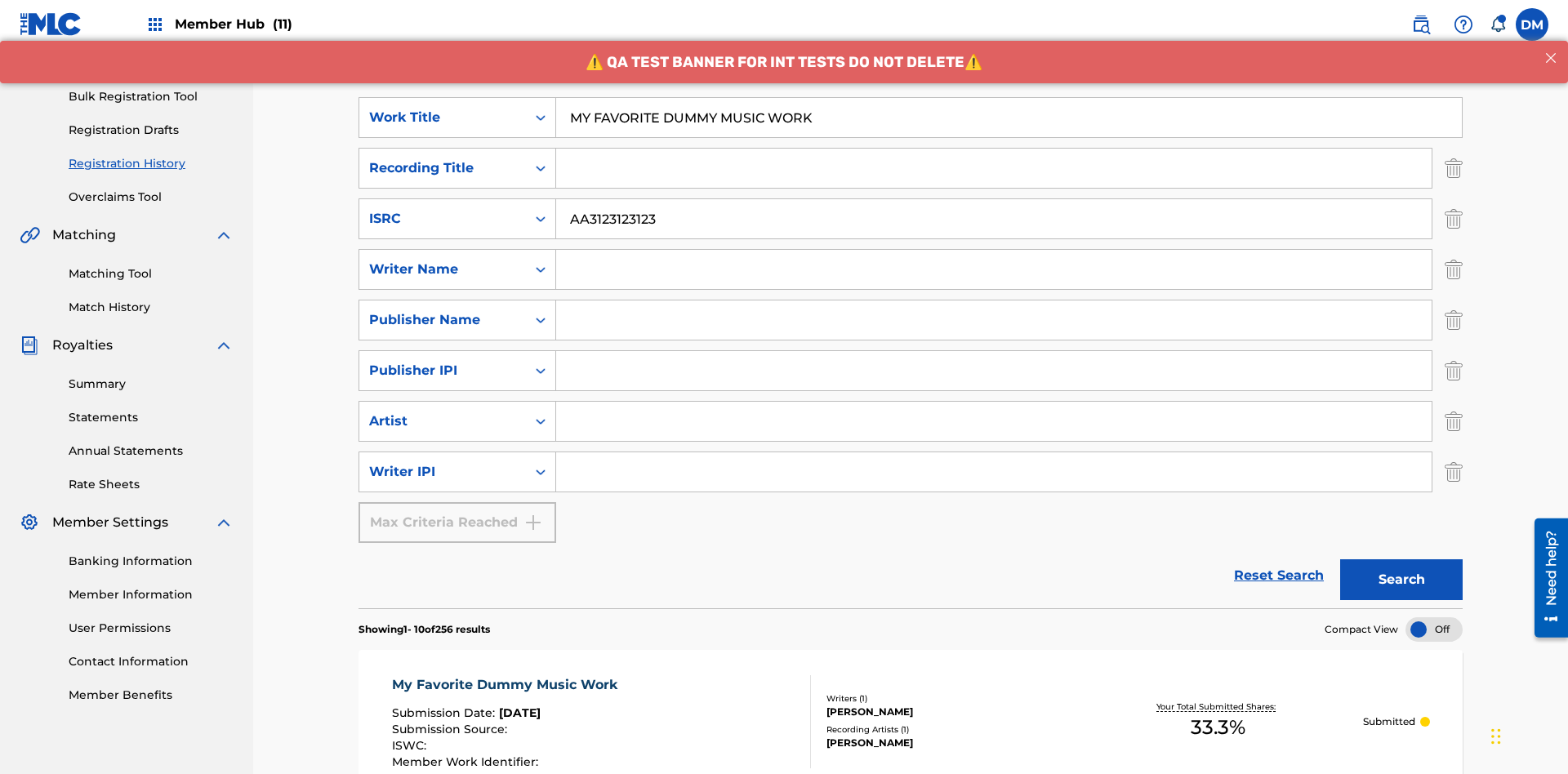
type input "MY FAVORITE DUMMY MUSIC WORK"
click at [994, 250] on input "Search Form" at bounding box center [993, 269] width 875 height 39
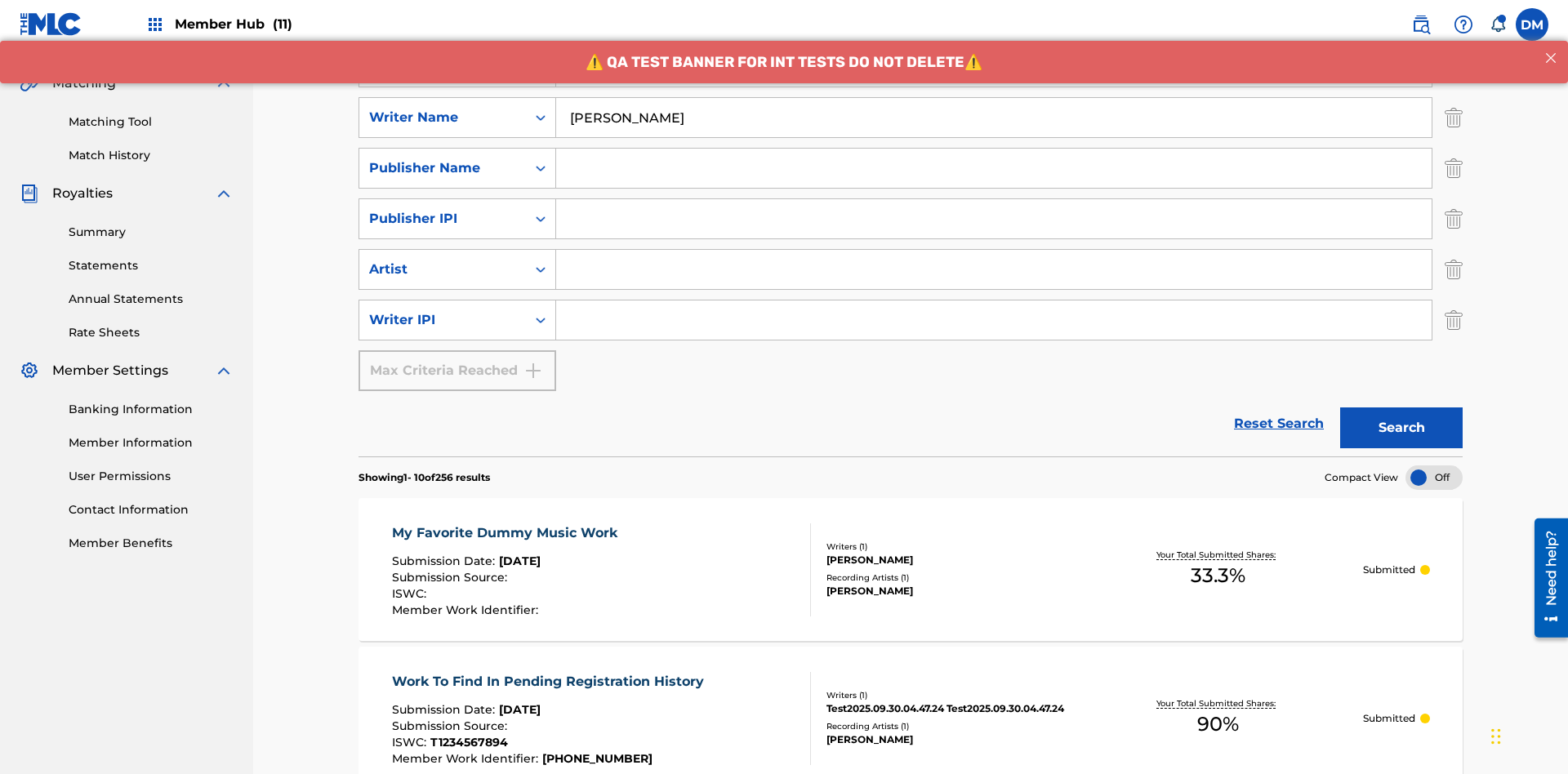
type input "BERKOWITZ"
click at [994, 301] on input "Search Form" at bounding box center [993, 320] width 875 height 39
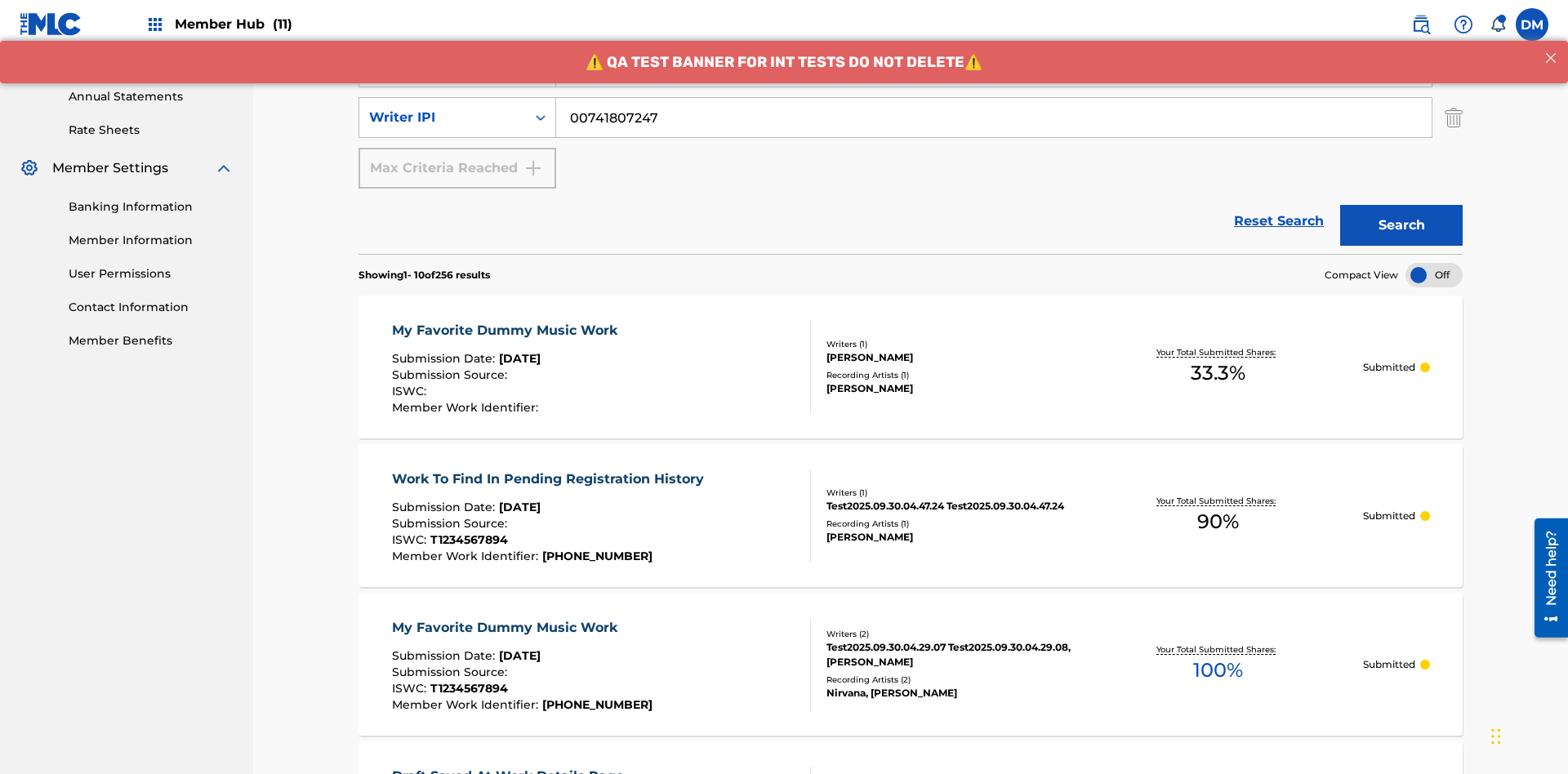
type input "00741807247"
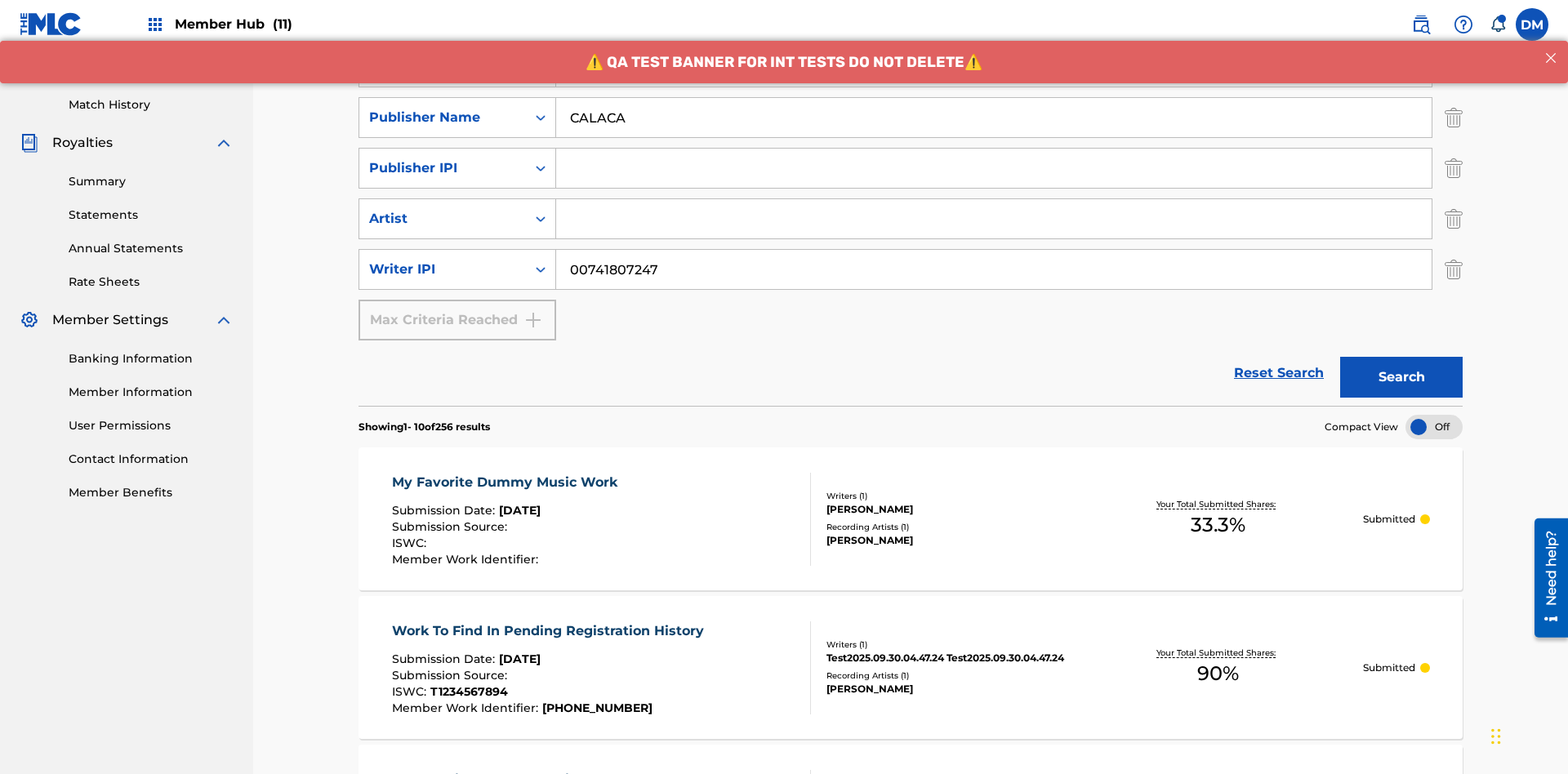
type input "CALACA"
click at [994, 149] on input "Search Form" at bounding box center [993, 168] width 875 height 39
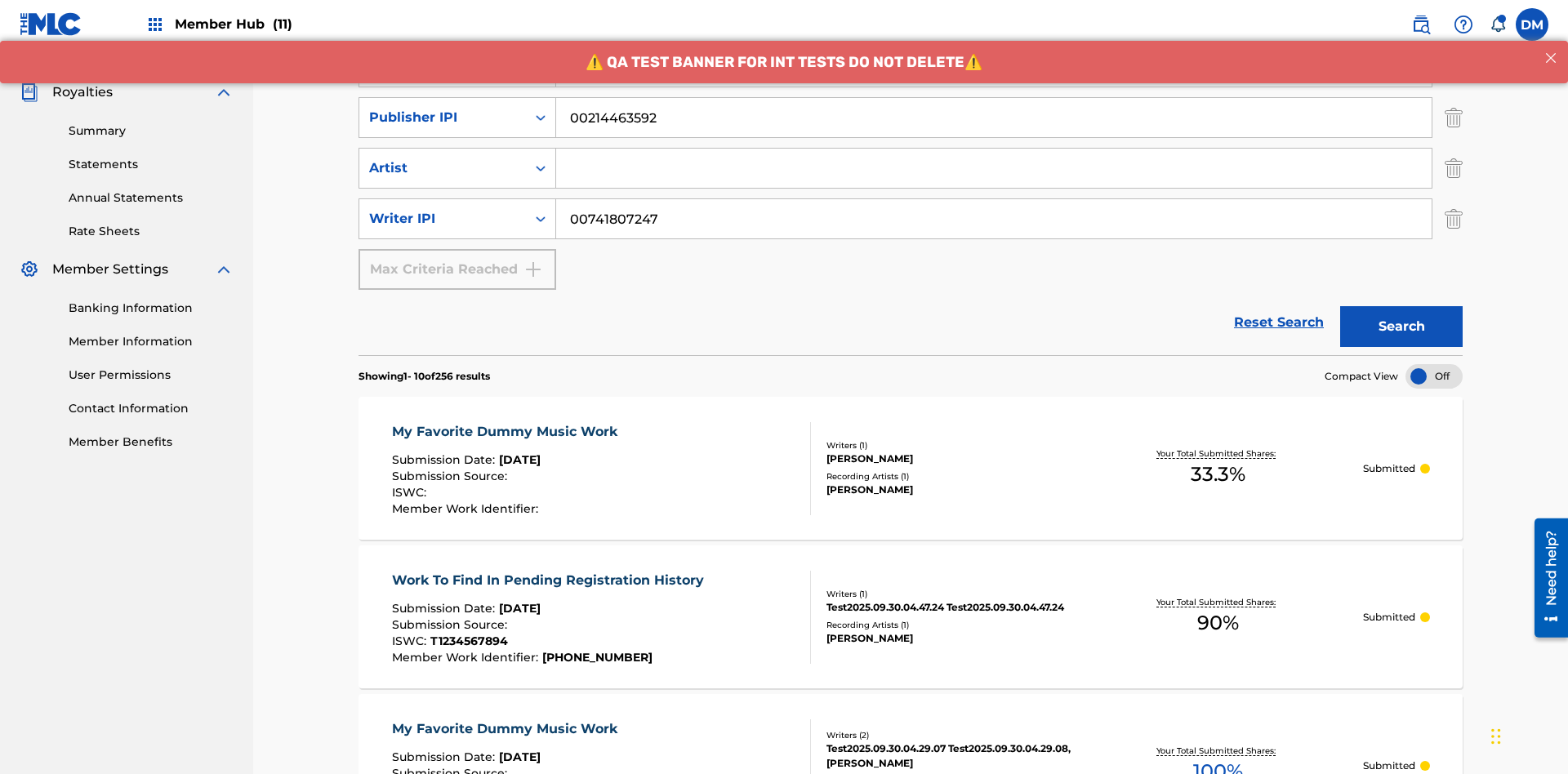
type input "00214463592"
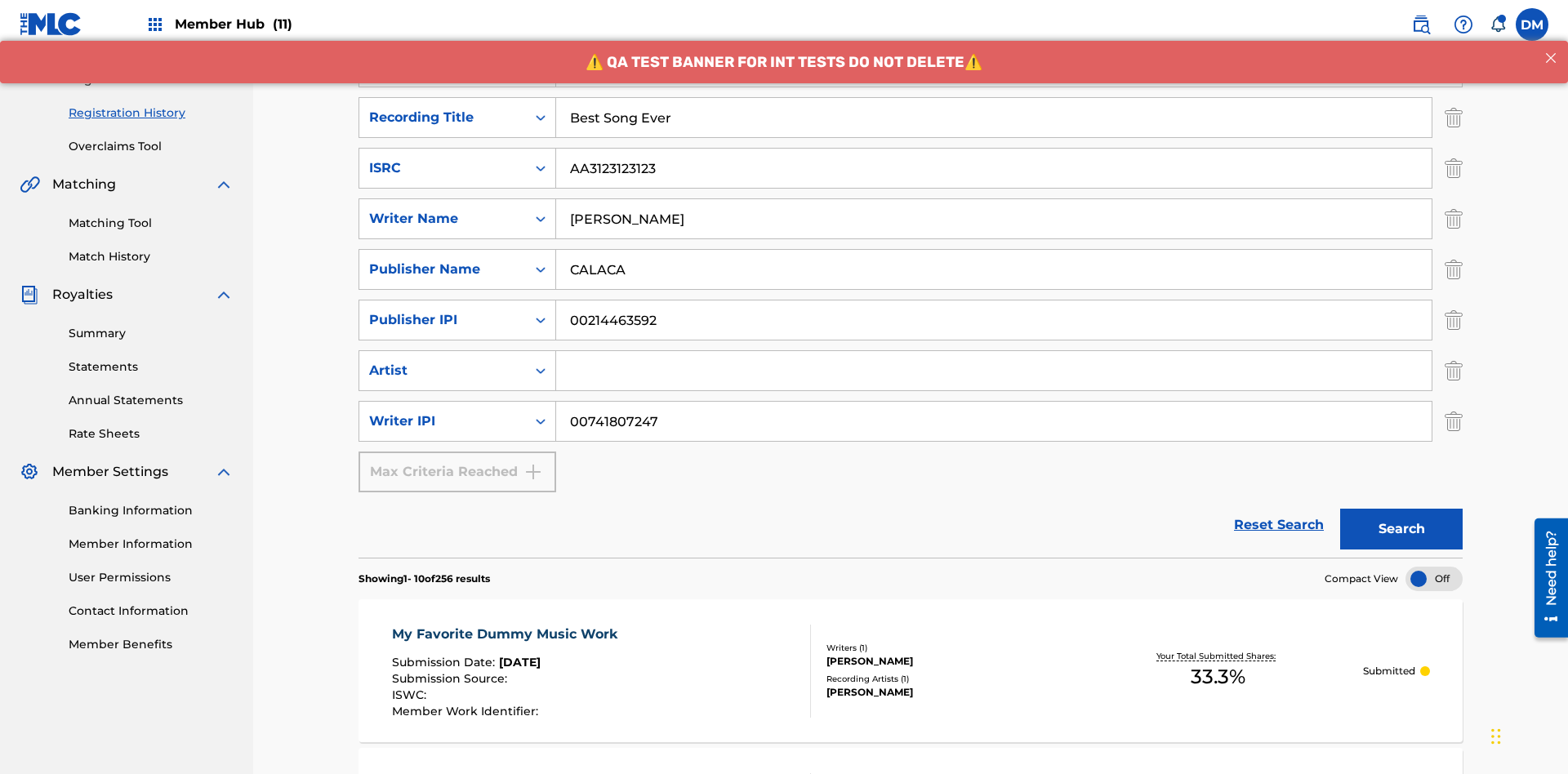
type input "Best Song Ever"
click at [994, 352] on input "Search Form" at bounding box center [993, 371] width 875 height 39
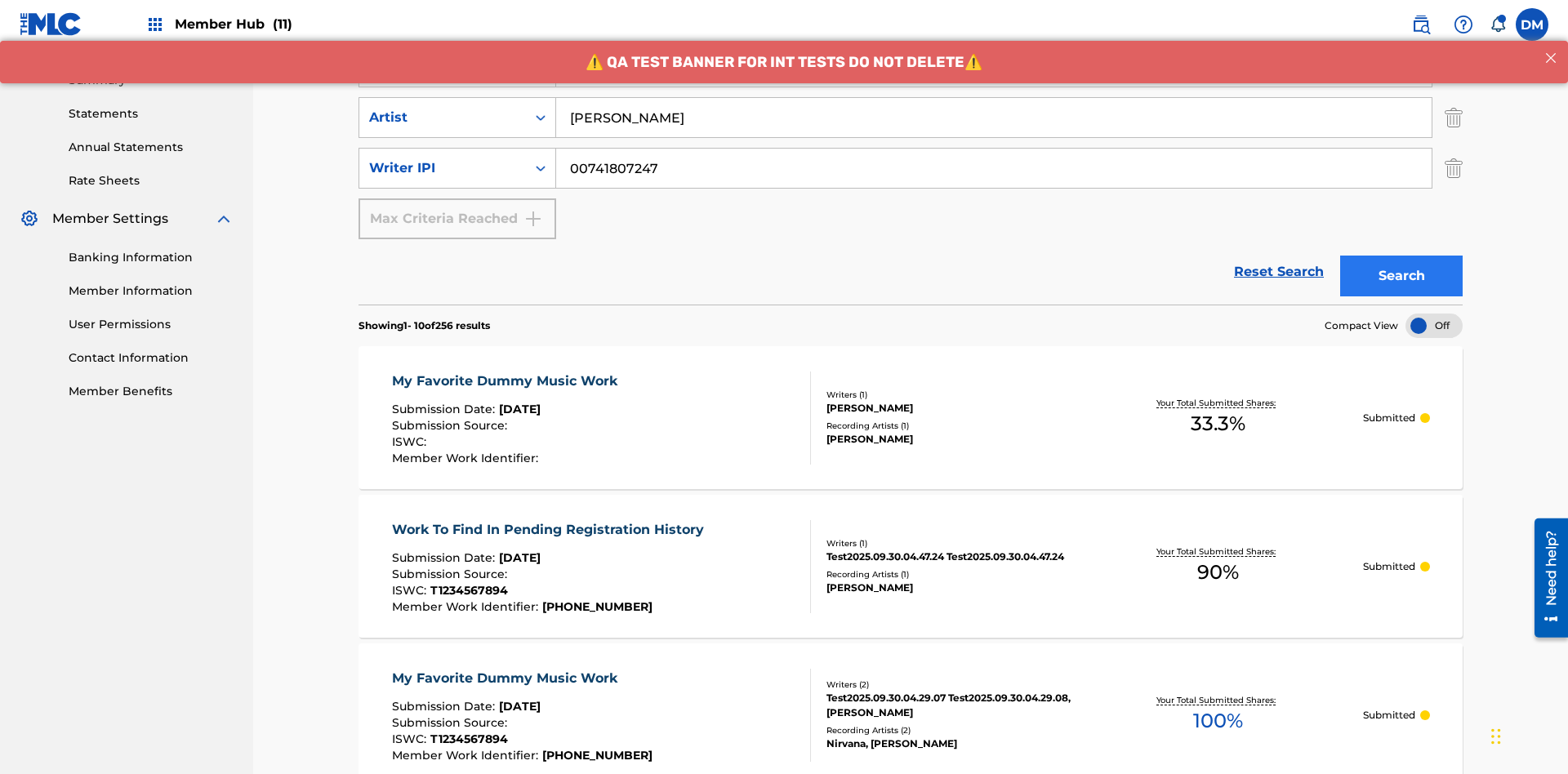
type input "Joe Lewis"
click at [1401, 255] on button "Search" at bounding box center [1400, 275] width 122 height 41
